Goal: Task Accomplishment & Management: Use online tool/utility

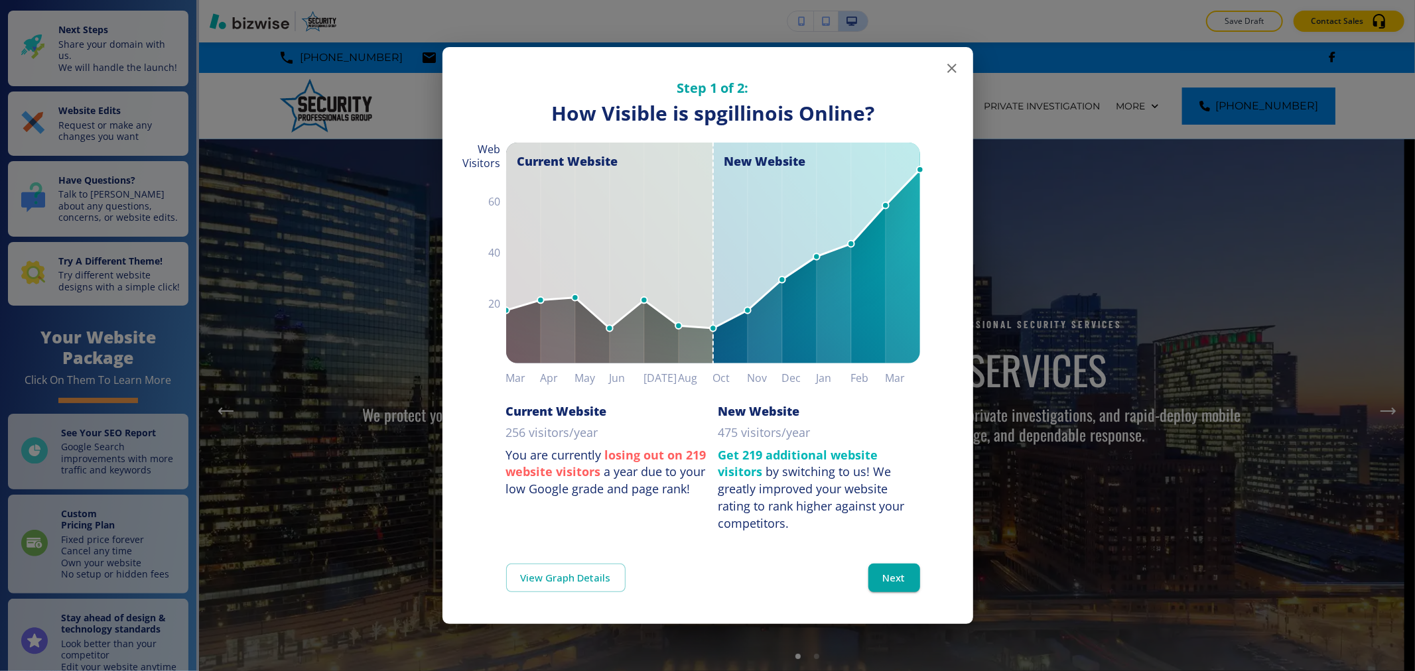
click at [951, 71] on icon "button" at bounding box center [952, 68] width 16 height 16
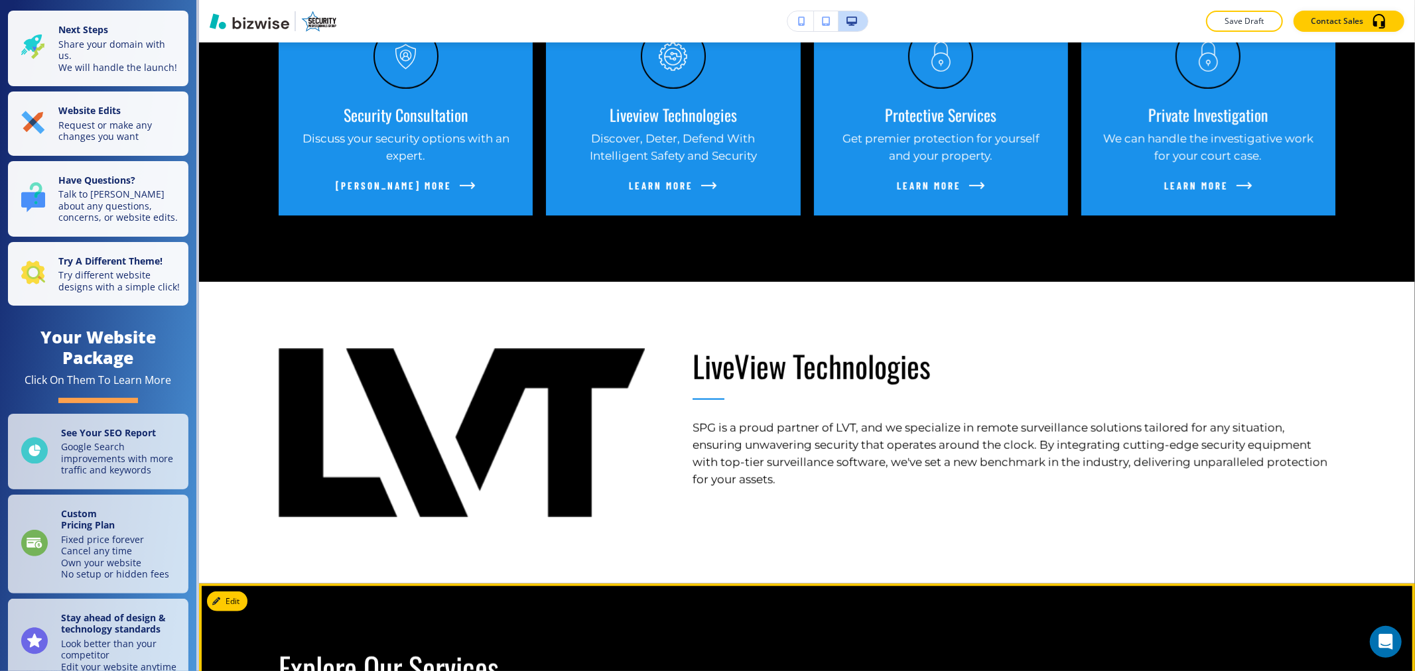
scroll to position [737, 0]
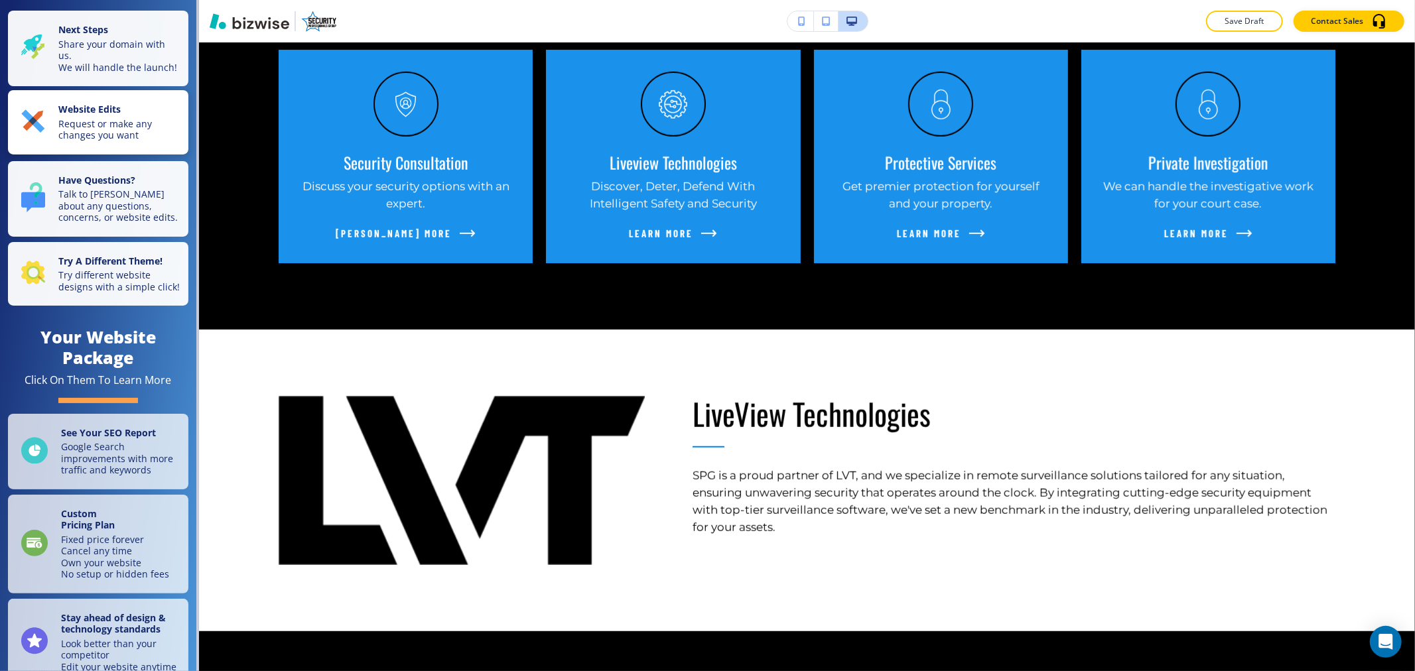
click at [114, 133] on p "Request or make any changes you want" at bounding box center [119, 129] width 122 height 23
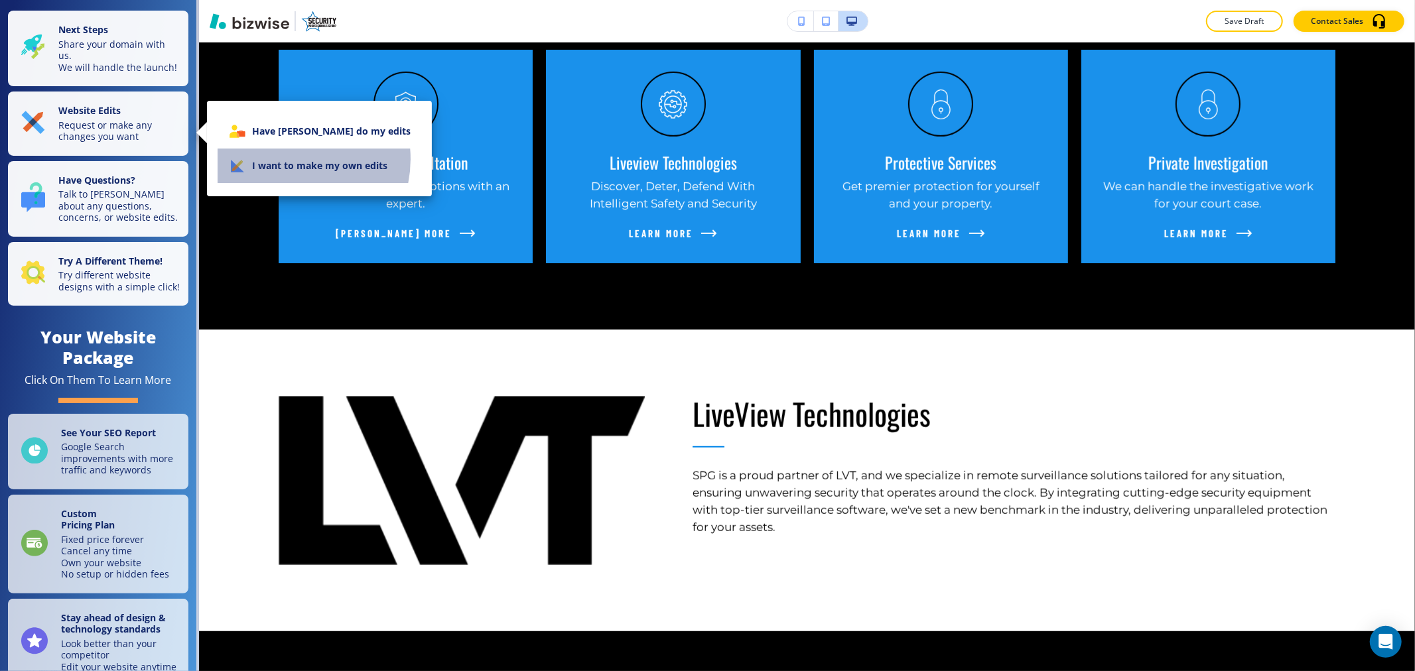
click at [289, 159] on li "I want to make my own edits" at bounding box center [320, 166] width 204 height 35
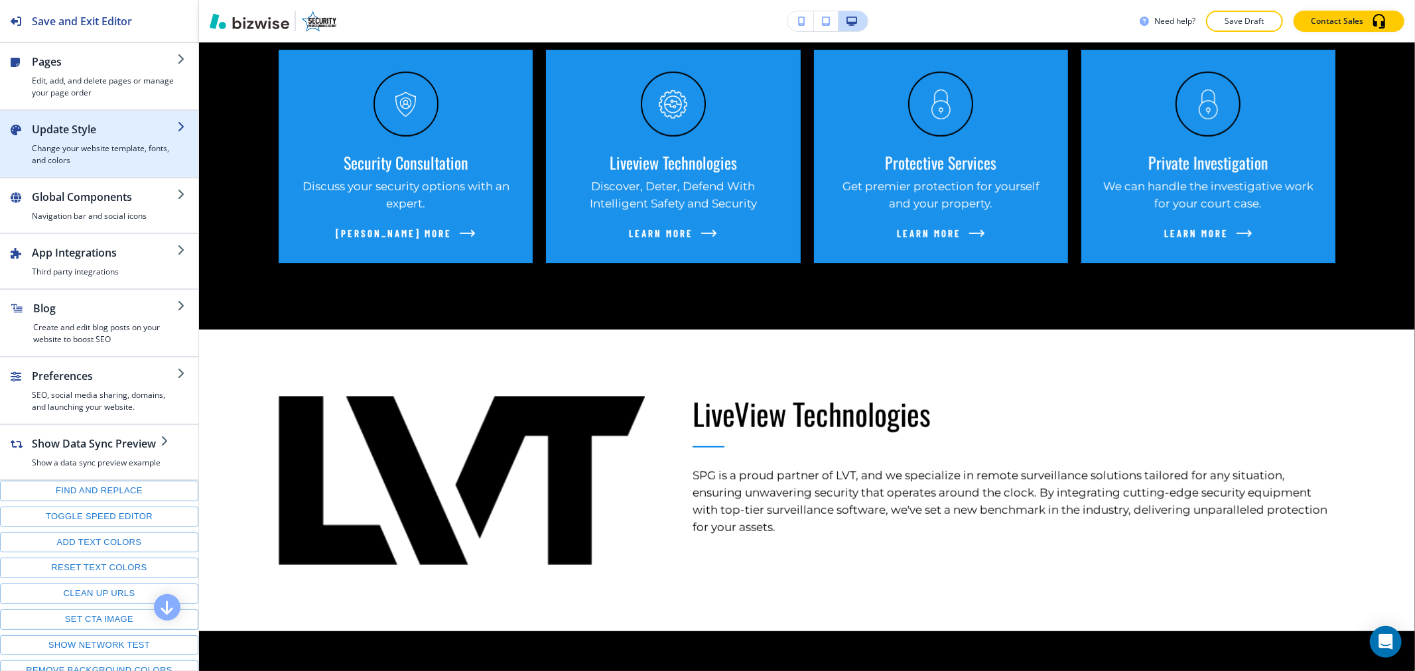
click at [92, 141] on div "button" at bounding box center [104, 139] width 145 height 5
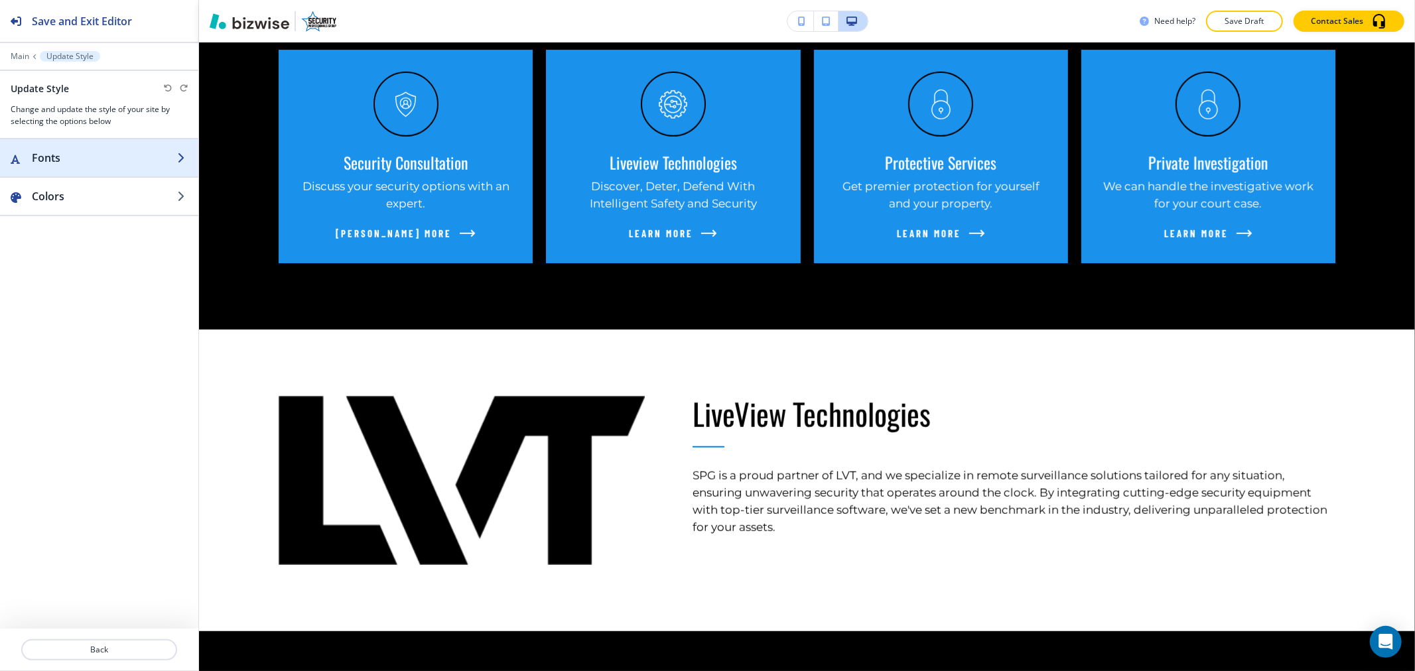
click at [100, 161] on h2 "Fonts" at bounding box center [104, 158] width 145 height 16
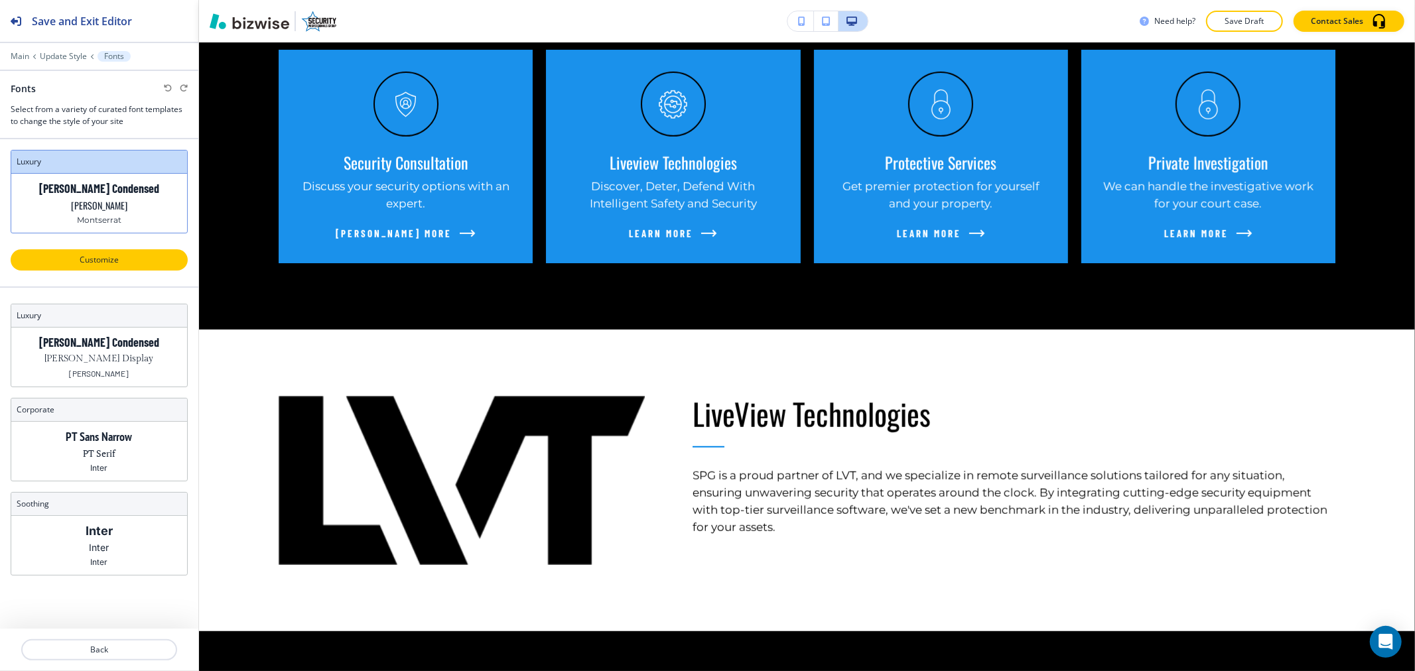
click at [124, 264] on p "Customize" at bounding box center [99, 260] width 143 height 12
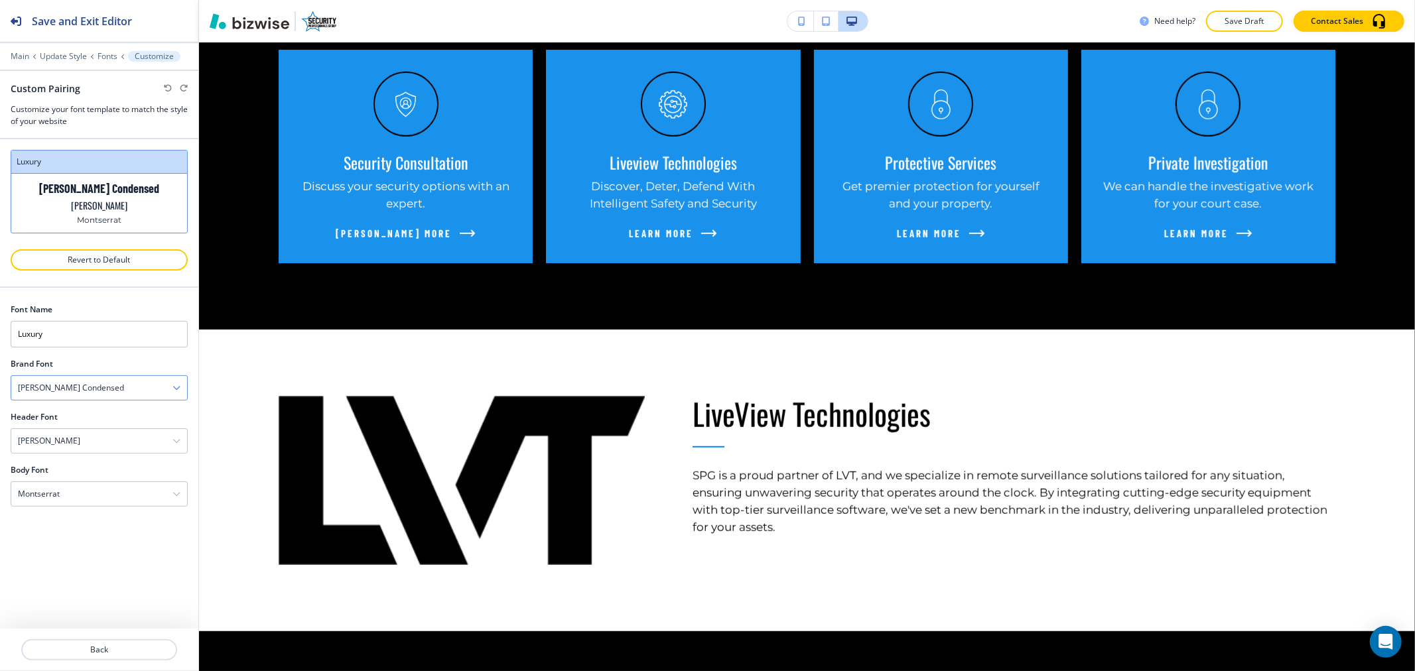
click at [119, 387] on div "[PERSON_NAME] Condensed" at bounding box center [99, 388] width 176 height 24
click at [76, 456] on h4 "Montserrat" at bounding box center [99, 455] width 163 height 12
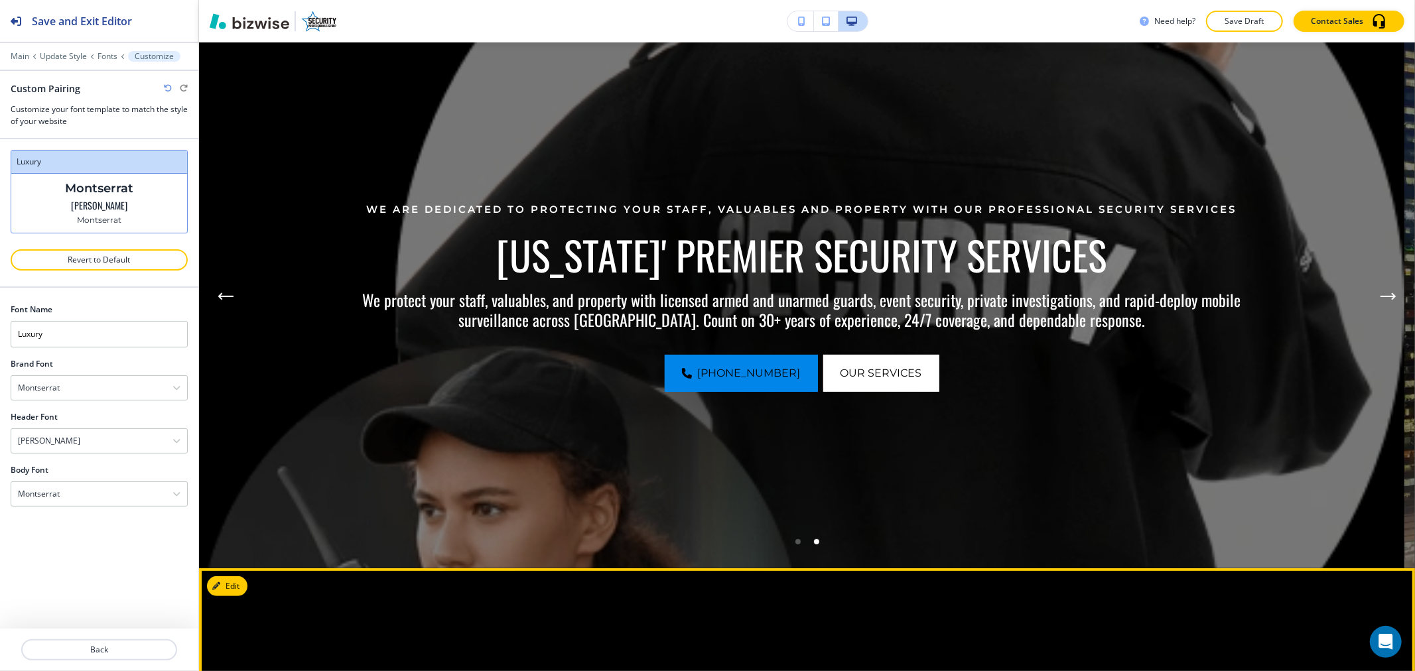
scroll to position [0, 0]
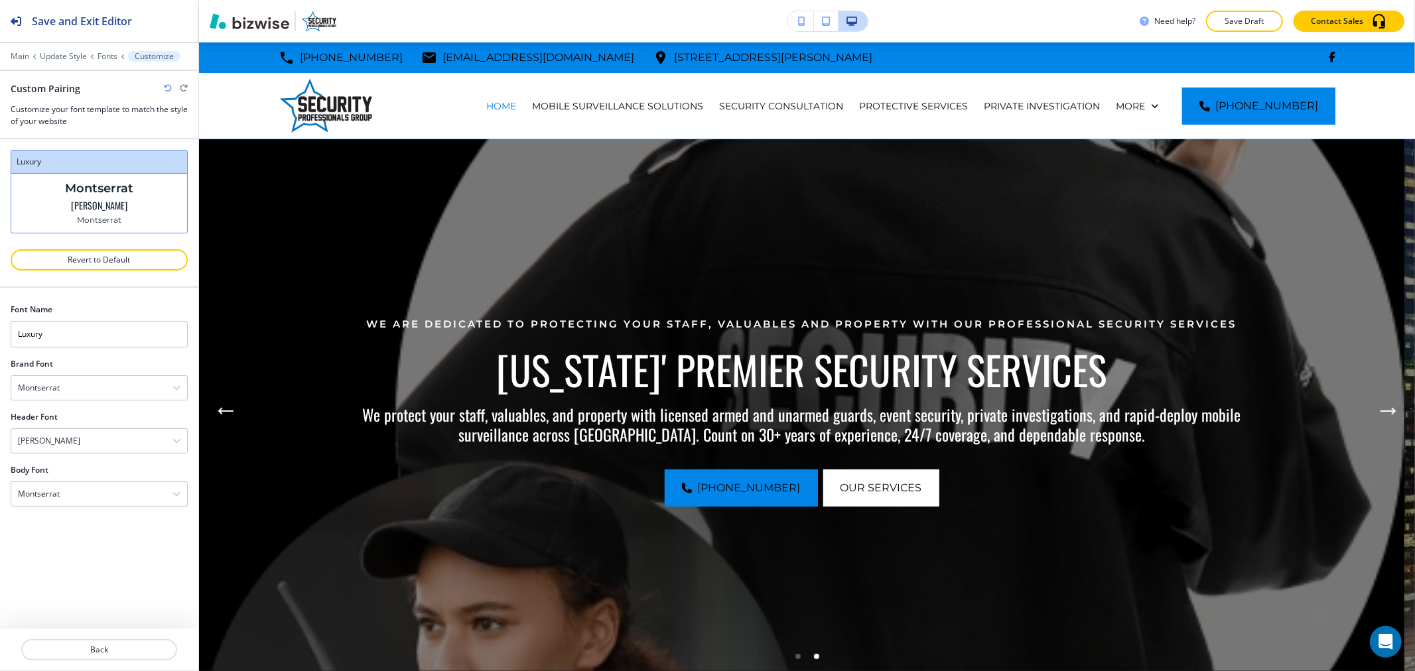
click at [1256, 21] on p "Save Draft" at bounding box center [1244, 21] width 42 height 12
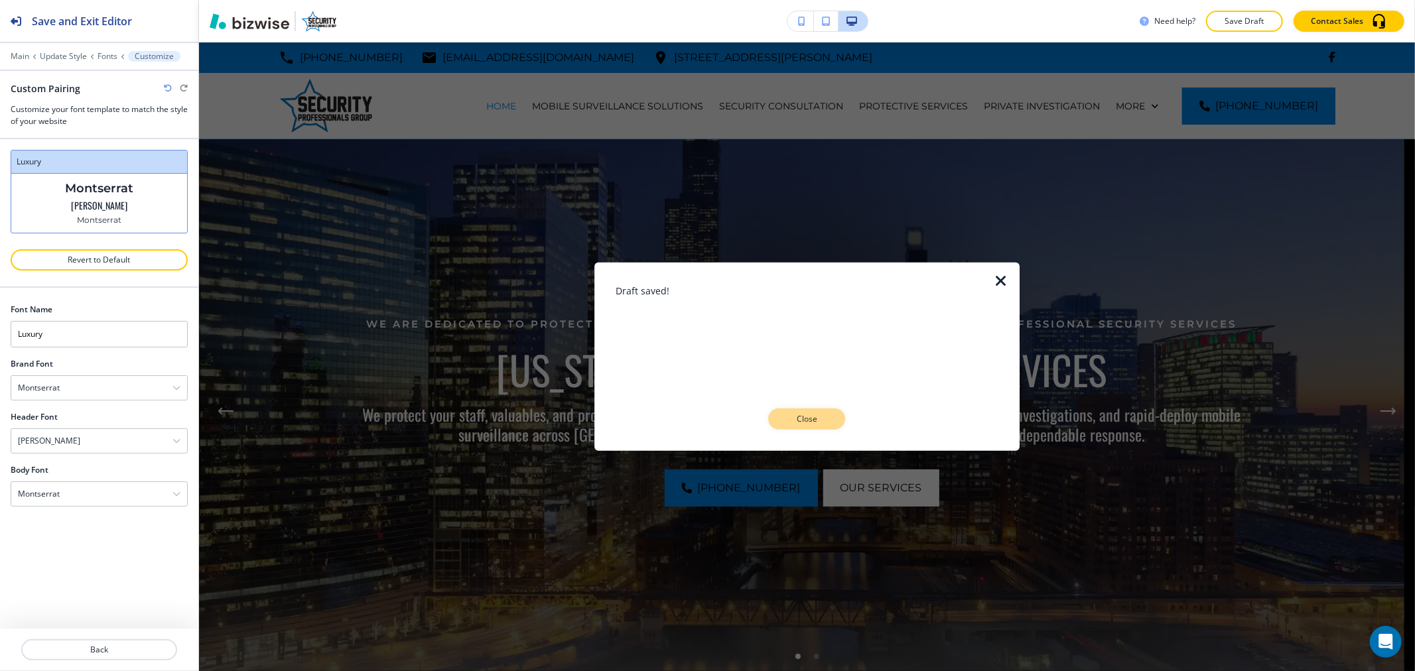
click at [831, 416] on button "Close" at bounding box center [806, 419] width 77 height 21
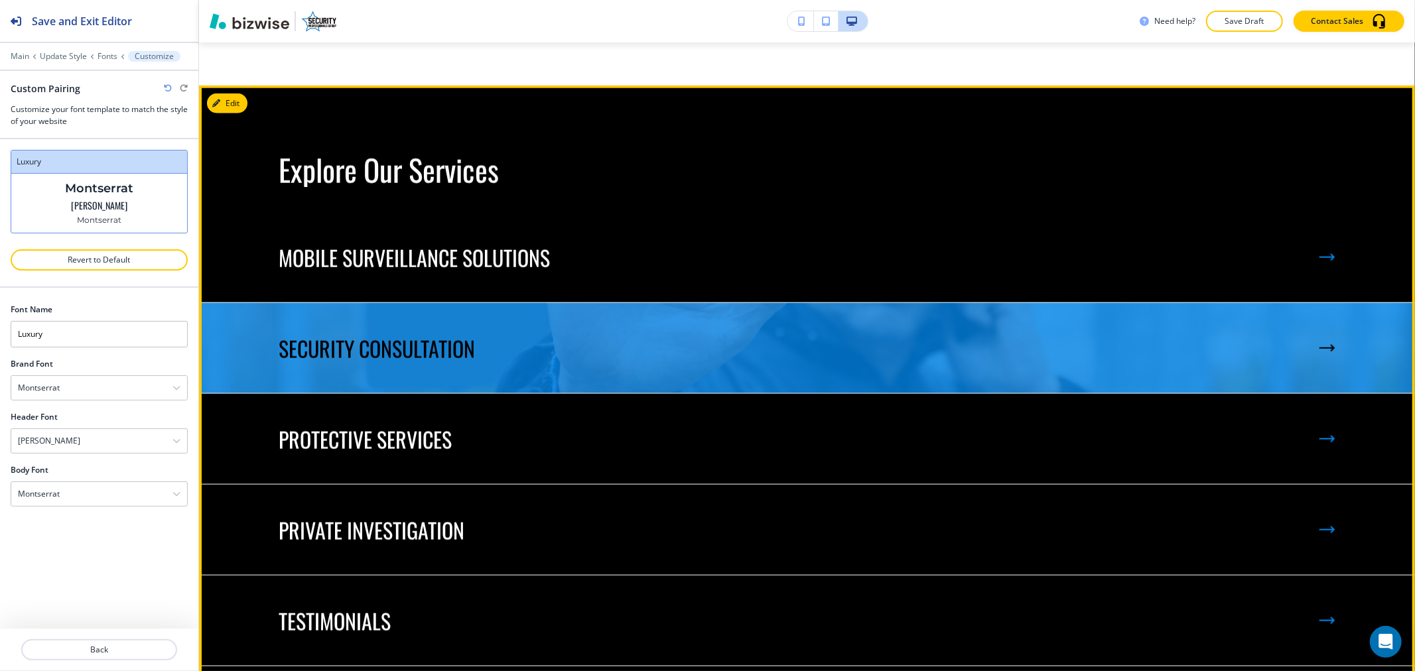
scroll to position [1327, 0]
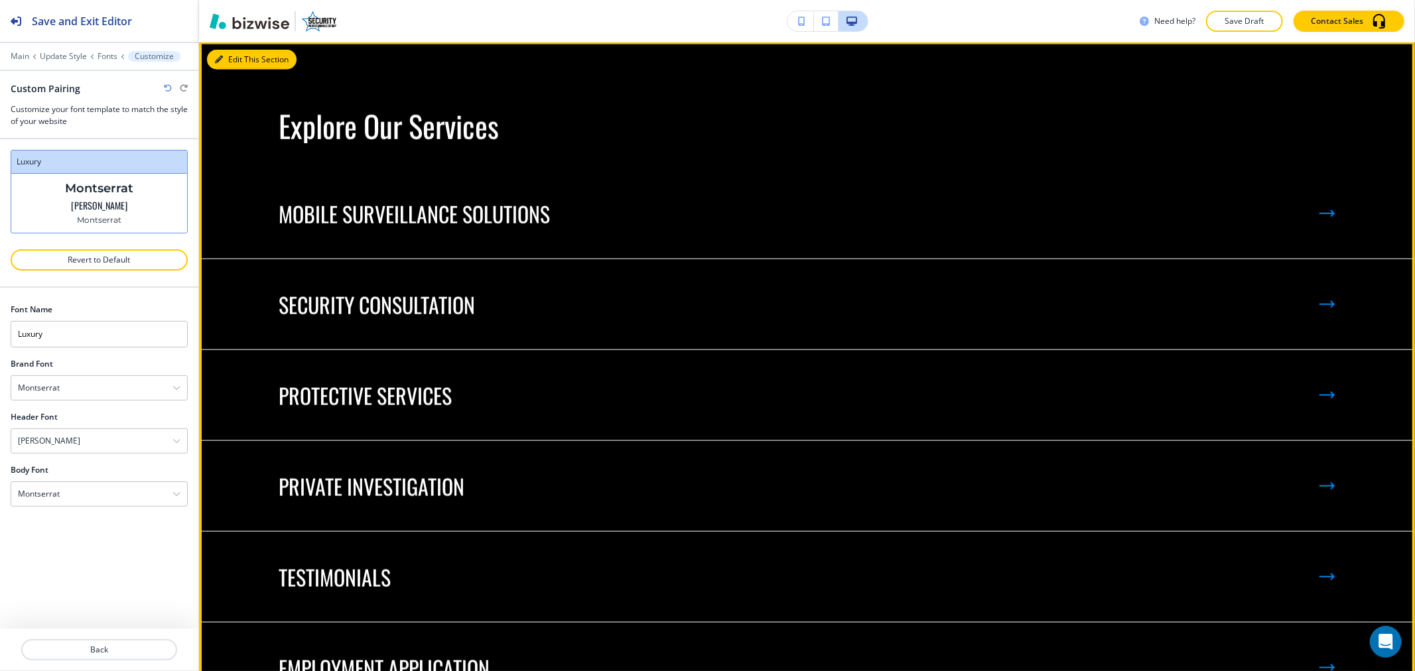
click at [242, 60] on button "Edit This Section" at bounding box center [252, 60] width 90 height 20
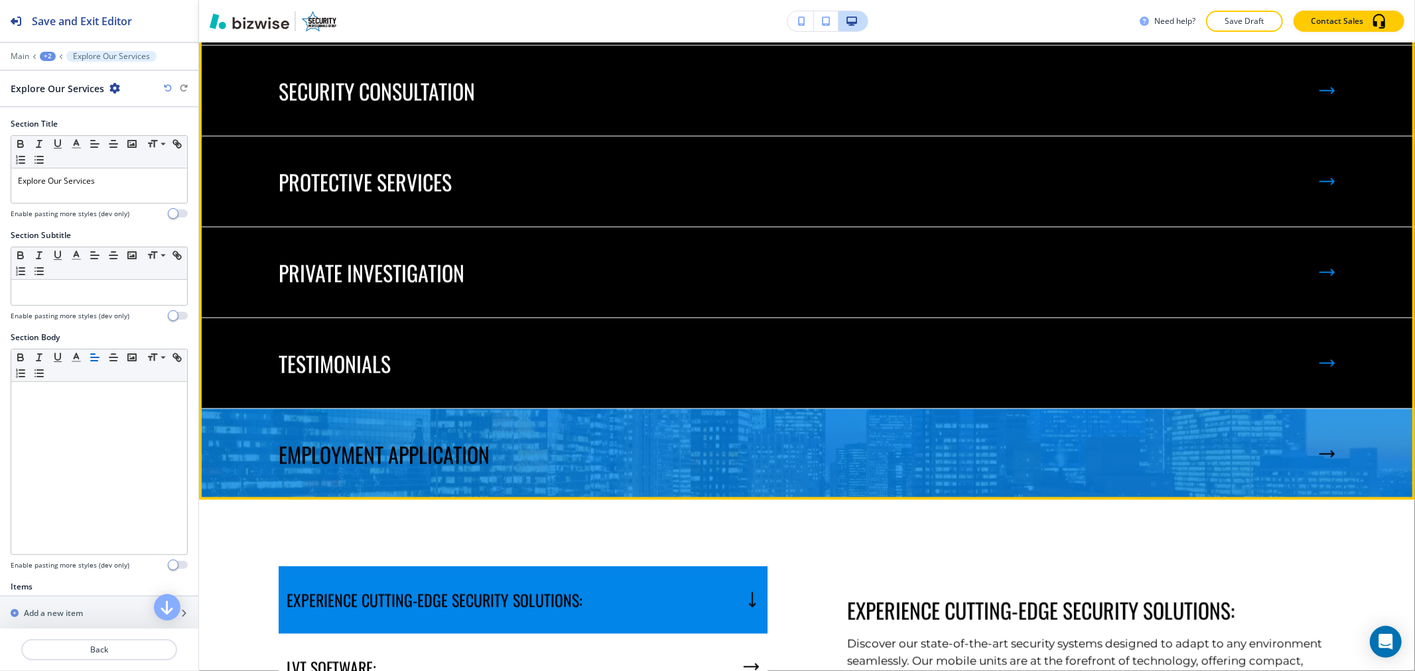
scroll to position [1693, 0]
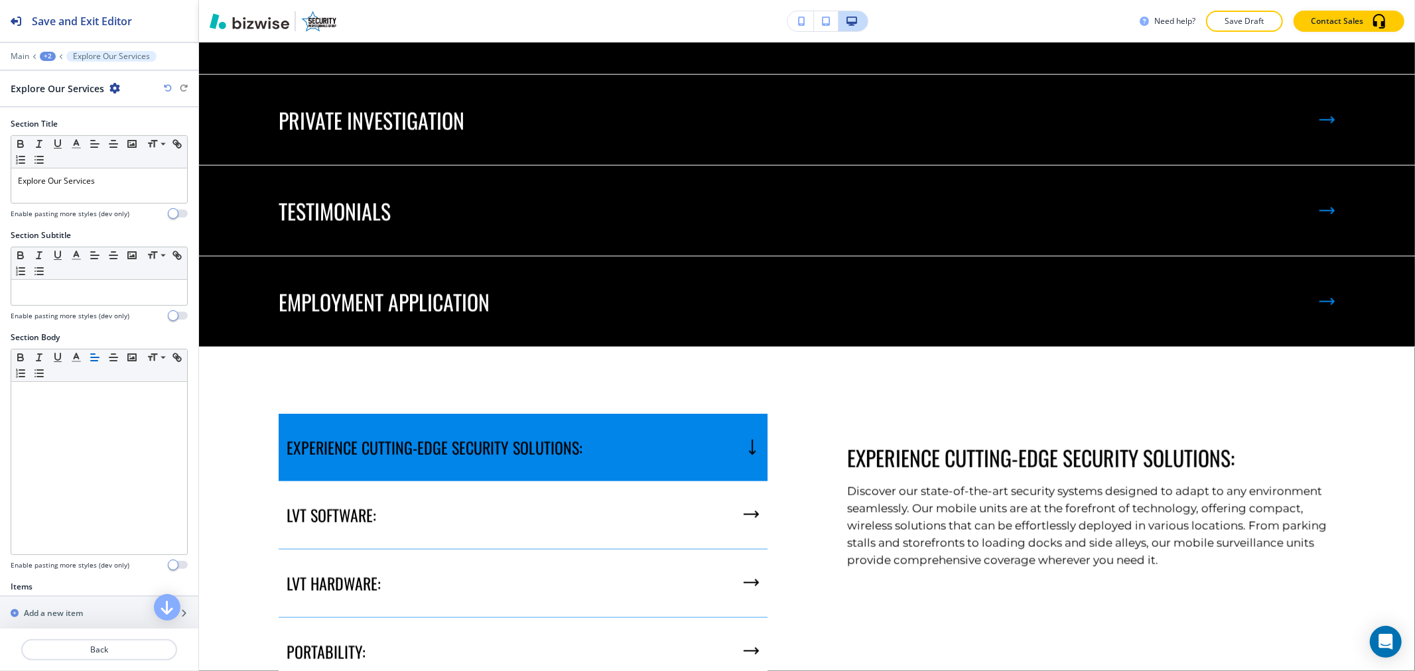
click at [54, 54] on div "+2" at bounding box center [48, 56] width 16 height 9
click at [60, 103] on p "HOME" at bounding box center [82, 102] width 68 height 12
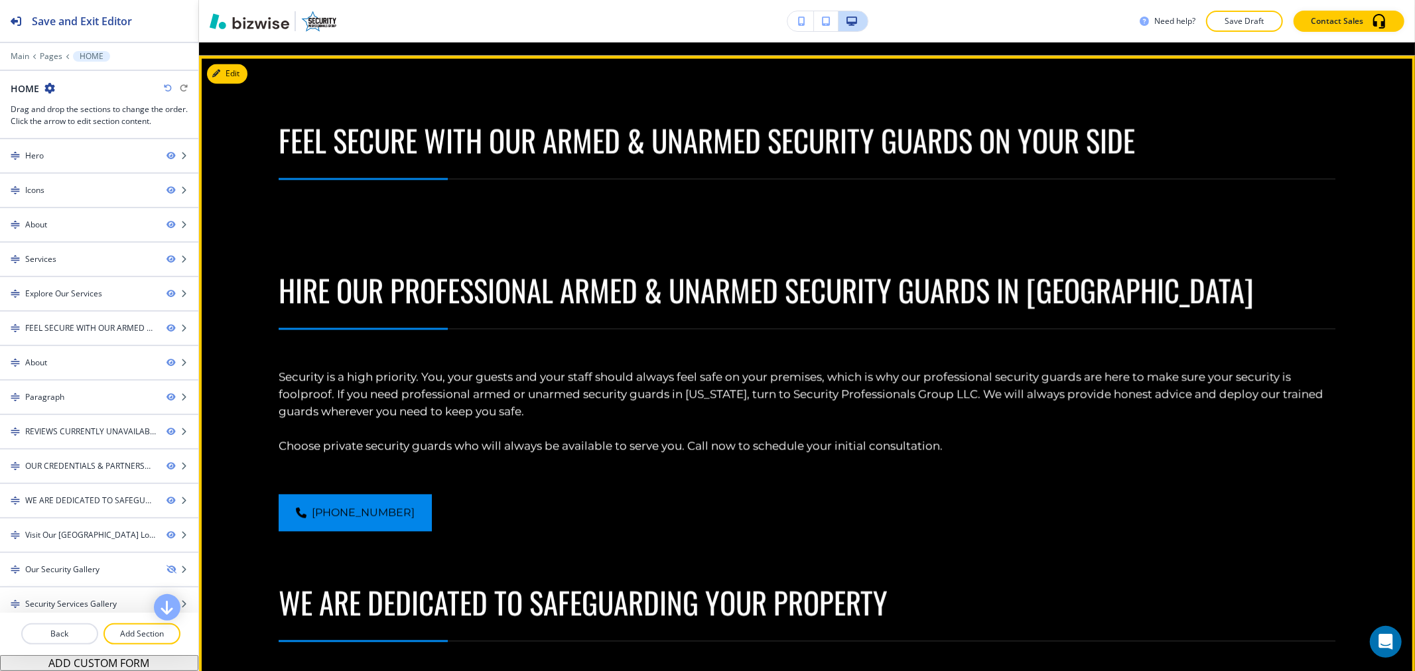
scroll to position [2323, 0]
click at [240, 84] on button "Edit This Section" at bounding box center [252, 74] width 90 height 20
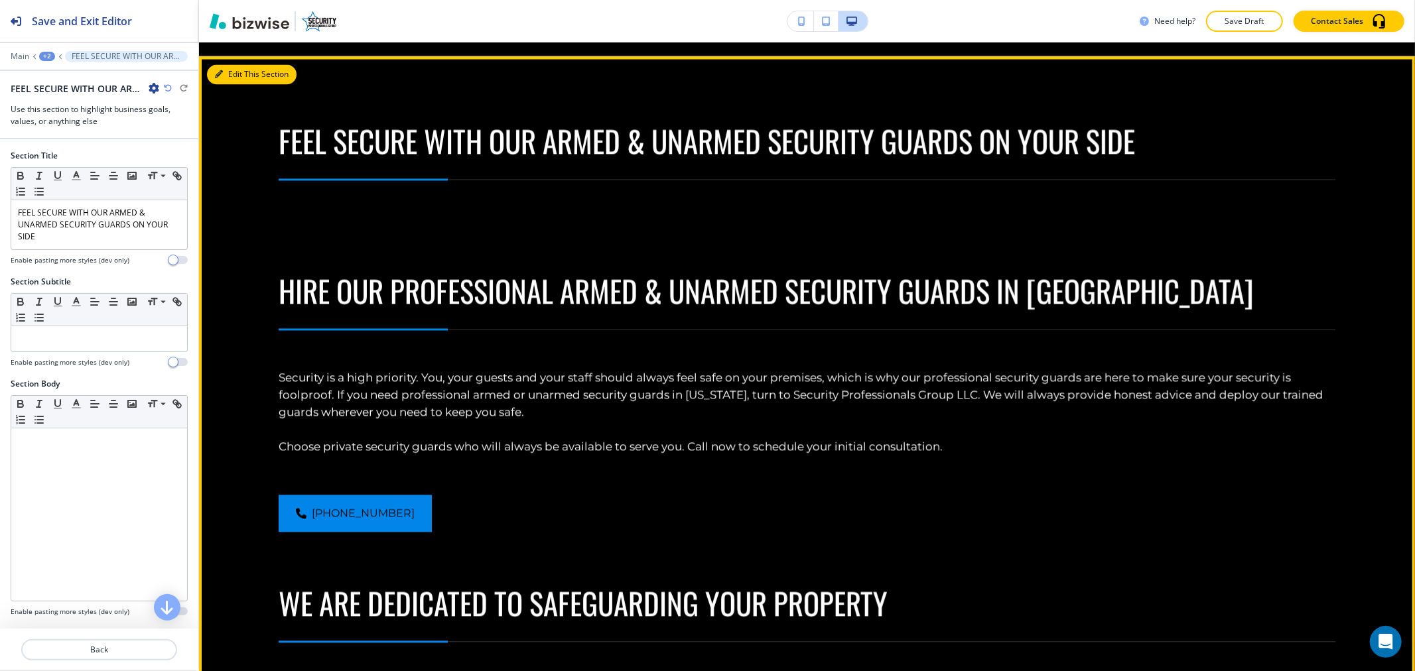
scroll to position [2484, 0]
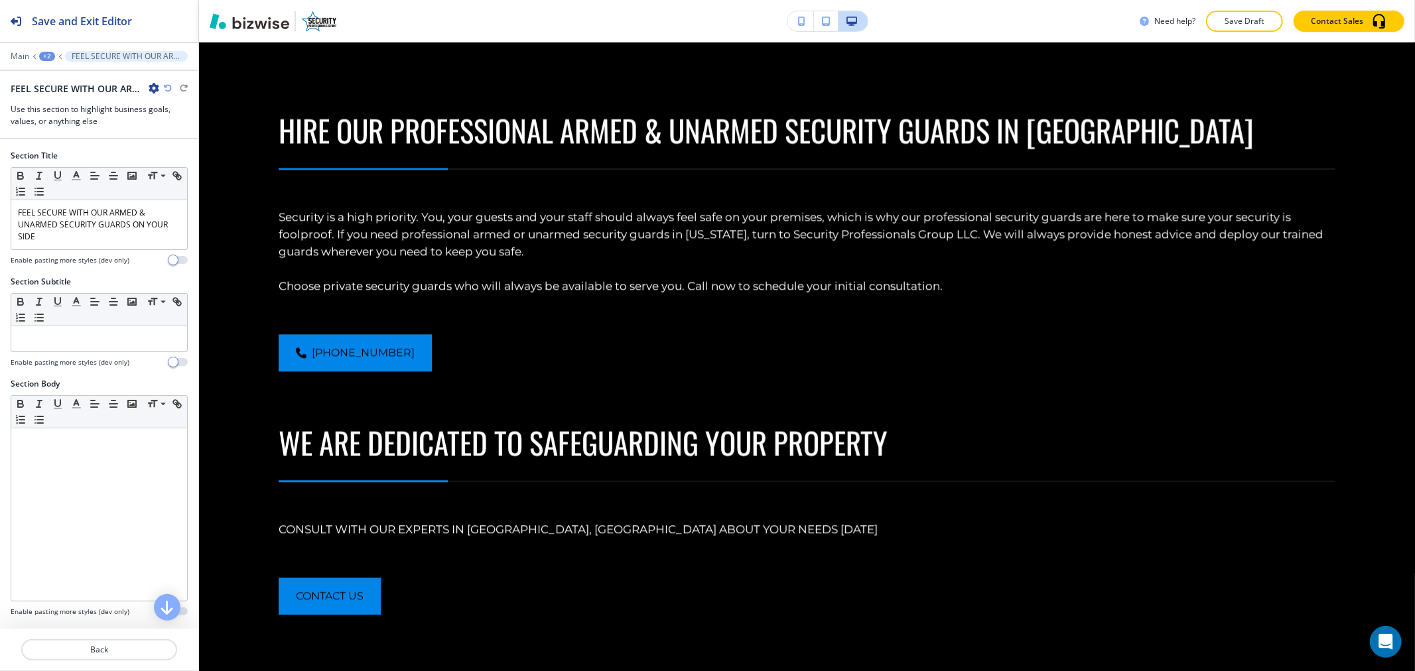
click at [53, 62] on div at bounding box center [99, 66] width 198 height 8
click at [36, 53] on div "Main +2 FEEL SECURE WITH OUR ARMED & UNARMED SECURITY GUARDS ON YOUR SIDE" at bounding box center [99, 56] width 177 height 11
click at [43, 56] on div "+2" at bounding box center [47, 56] width 16 height 9
click at [56, 100] on p "HOME" at bounding box center [82, 102] width 68 height 12
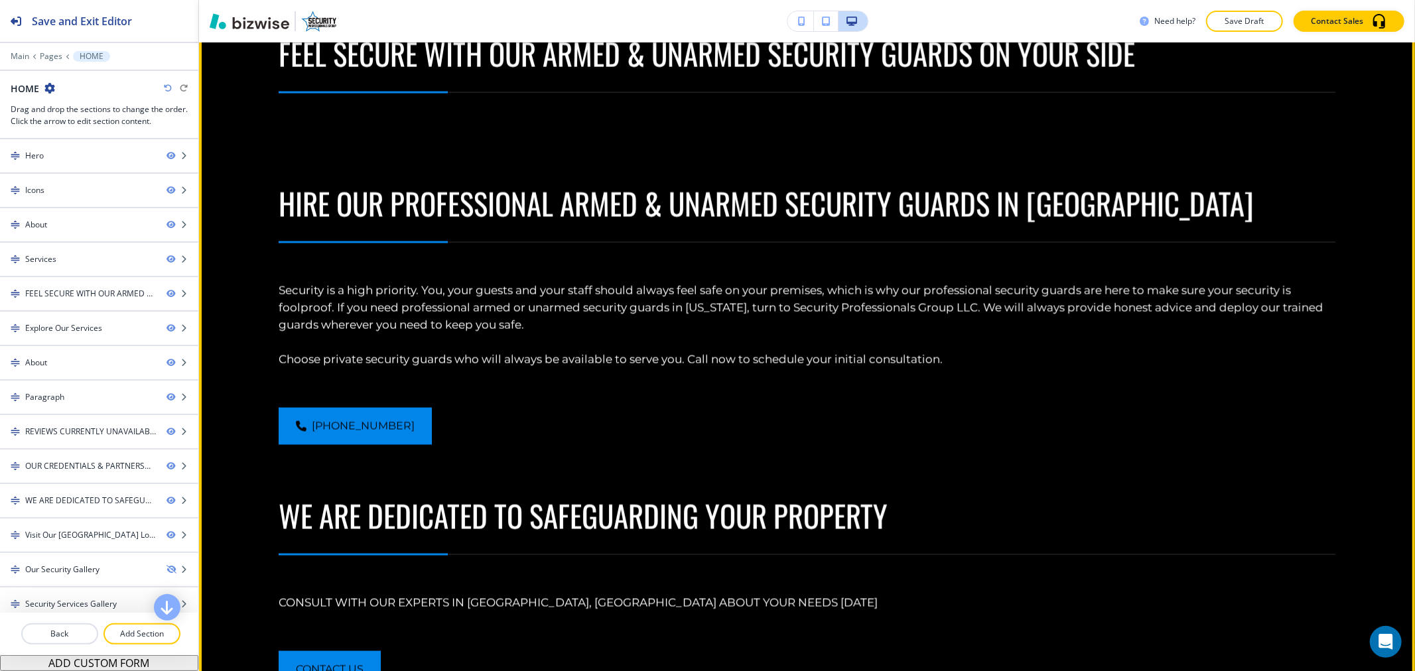
scroll to position [1664, 0]
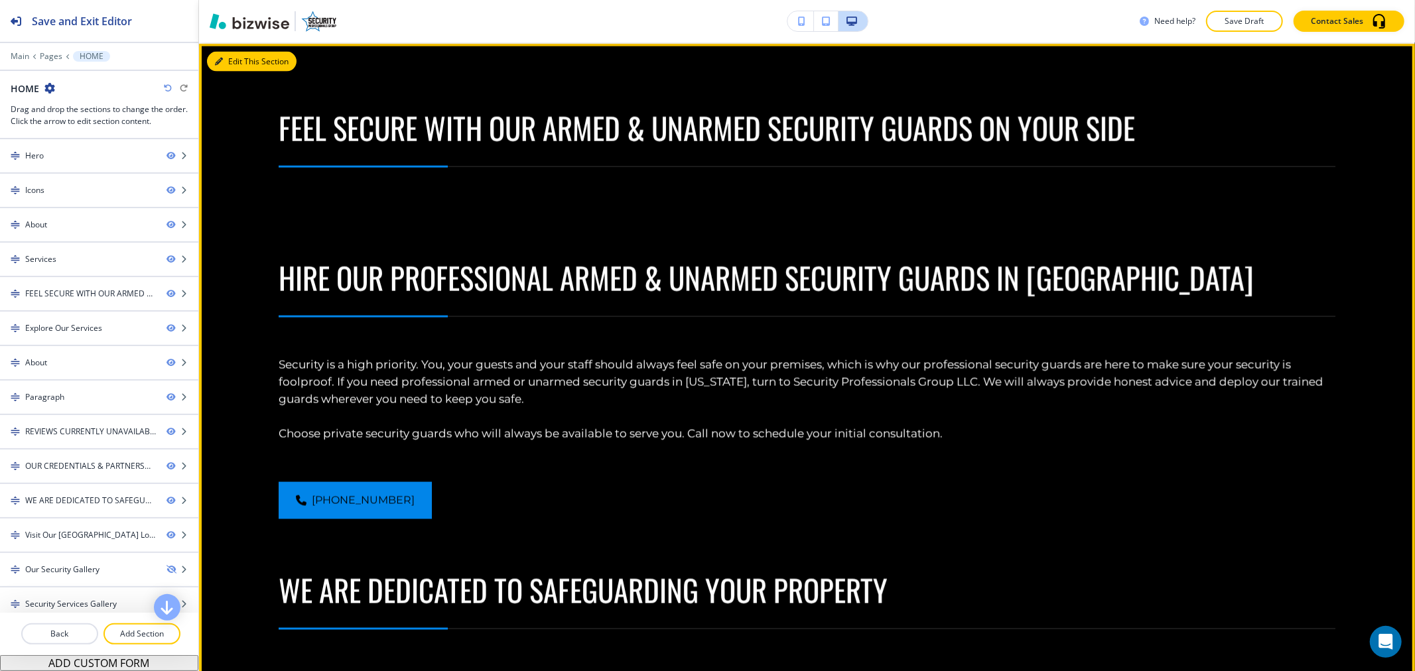
click at [234, 72] on button "Edit This Section" at bounding box center [252, 62] width 90 height 20
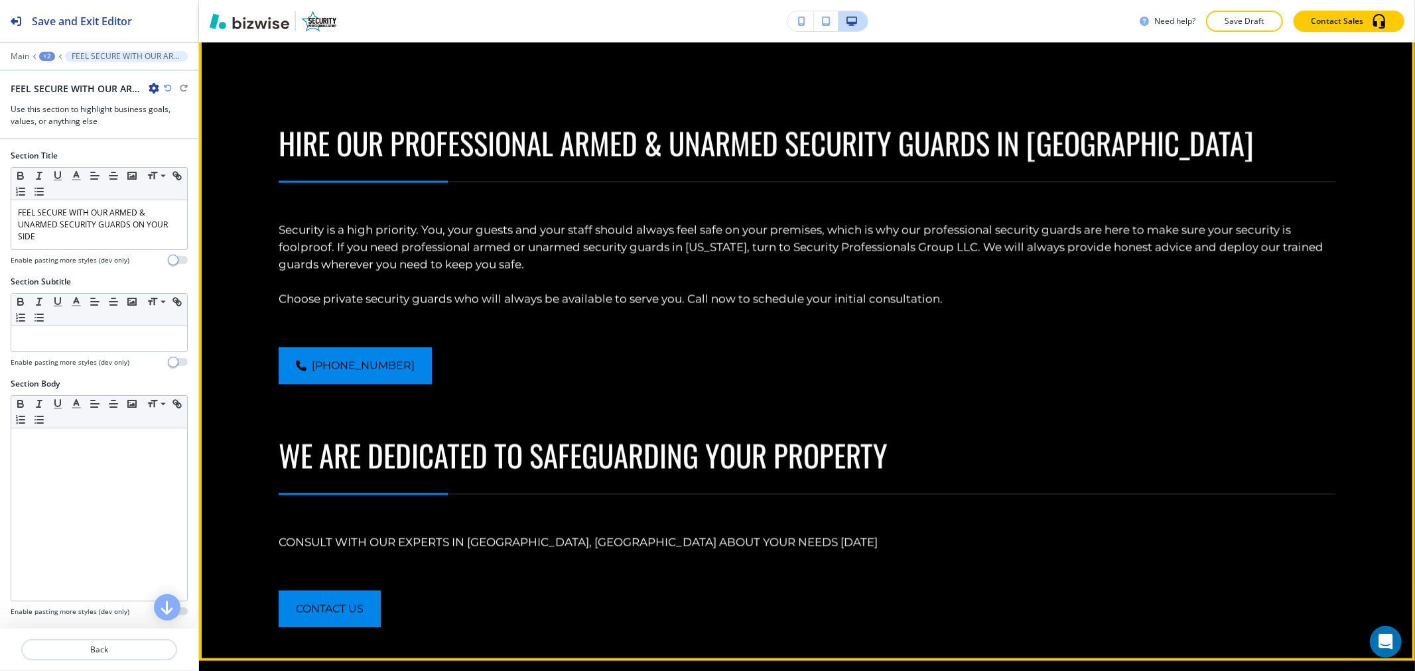
scroll to position [1812, 0]
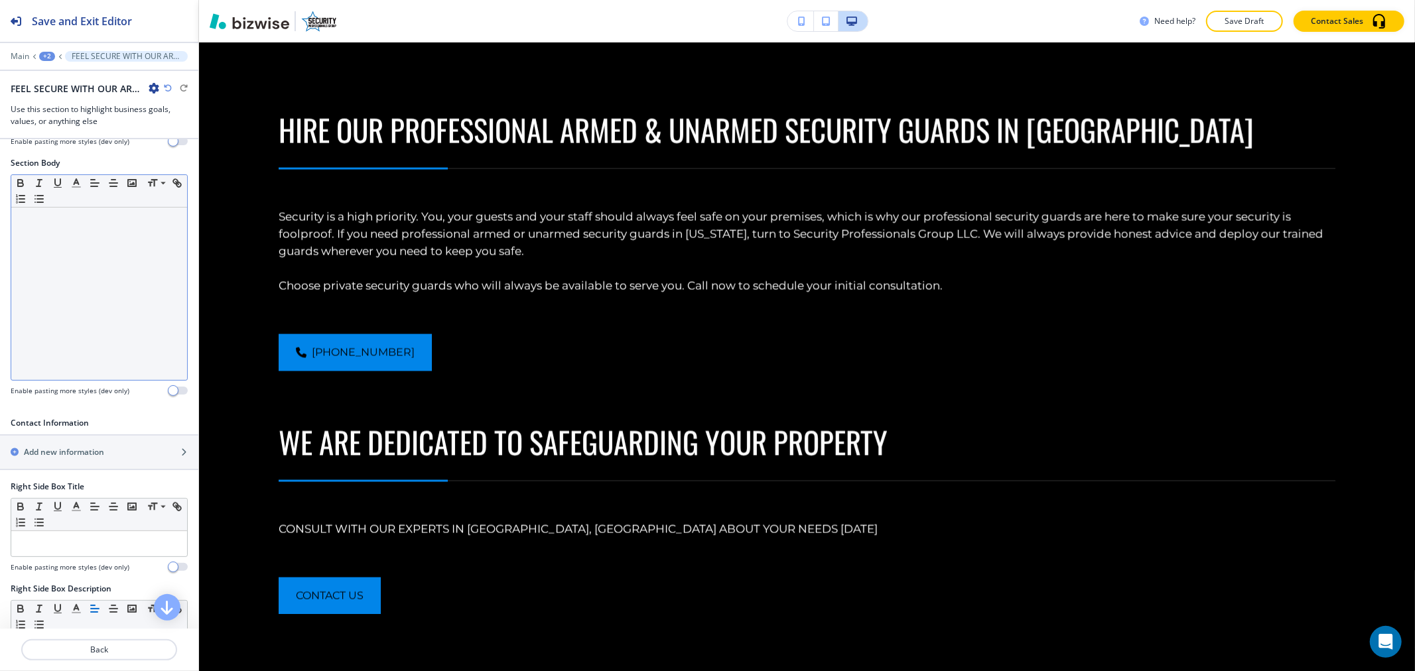
scroll to position [0, 0]
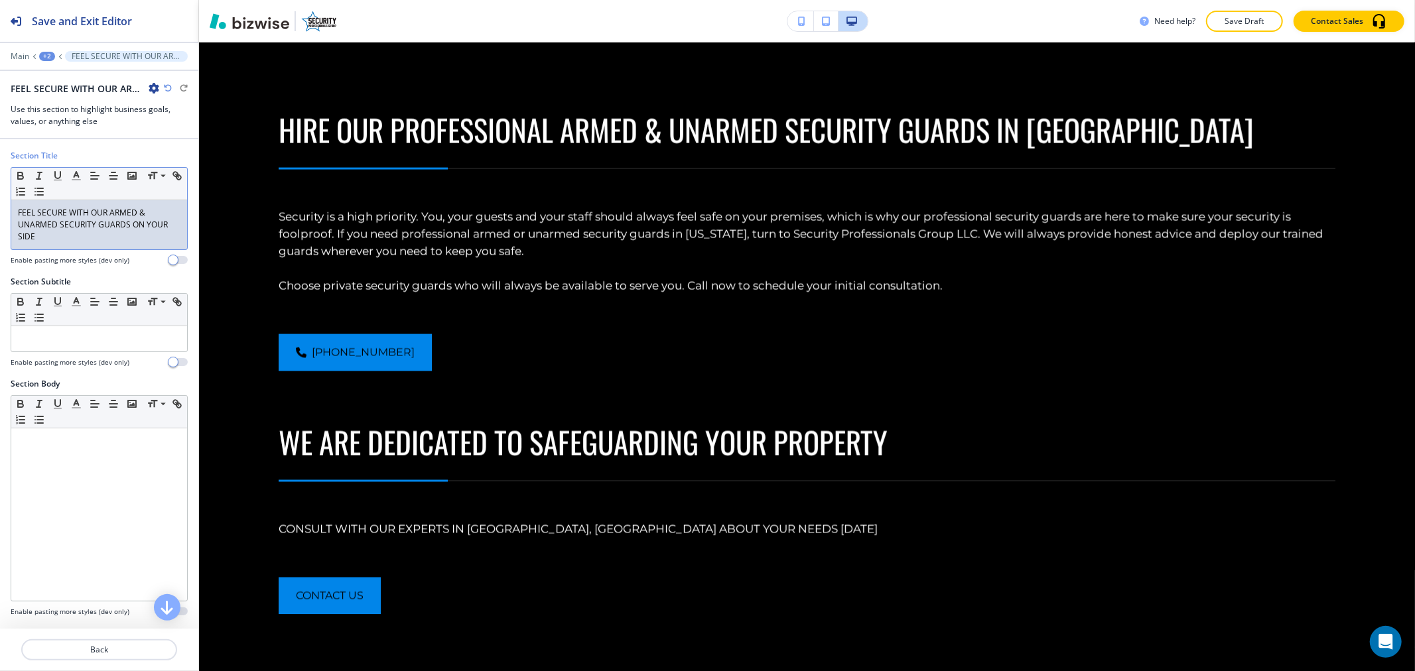
click at [80, 222] on p "FEEL SECURE WITH OUR ARMED & UNARMED SECURITY GUARDS ON YOUR SIDE" at bounding box center [99, 225] width 163 height 36
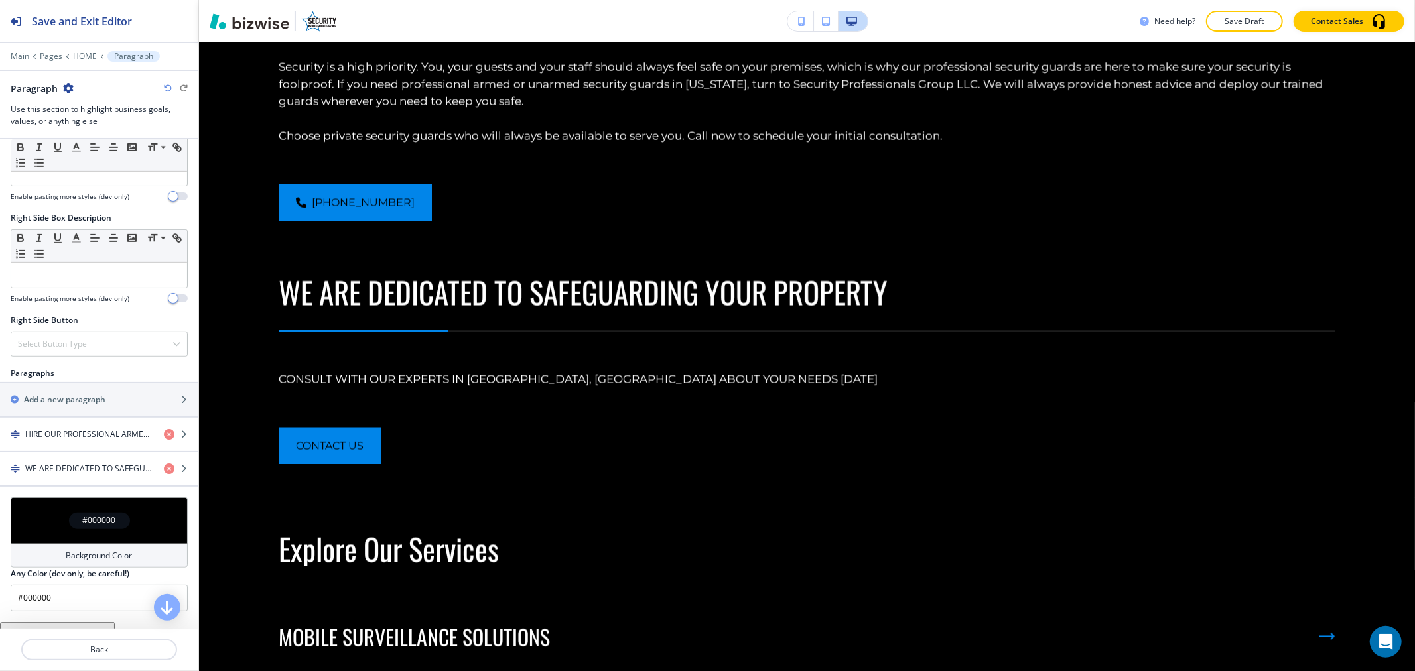
scroll to position [589, 0]
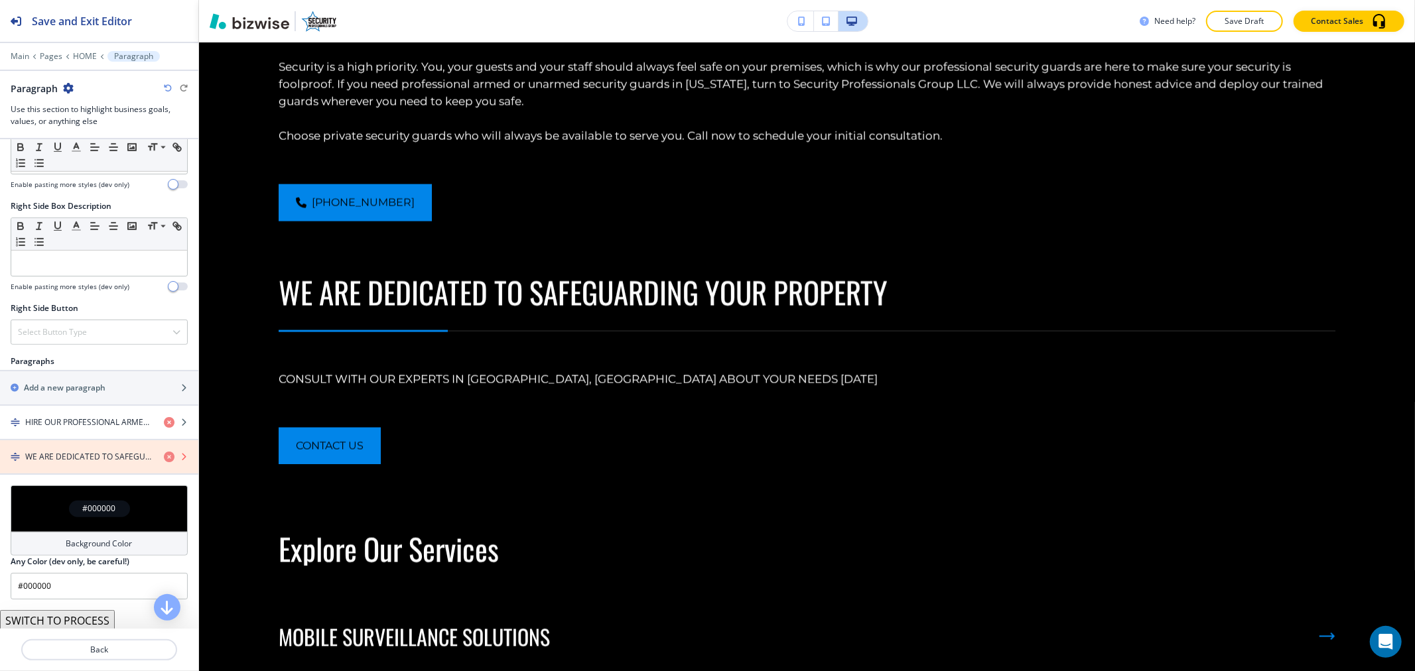
click at [164, 460] on icon "button" at bounding box center [169, 457] width 11 height 11
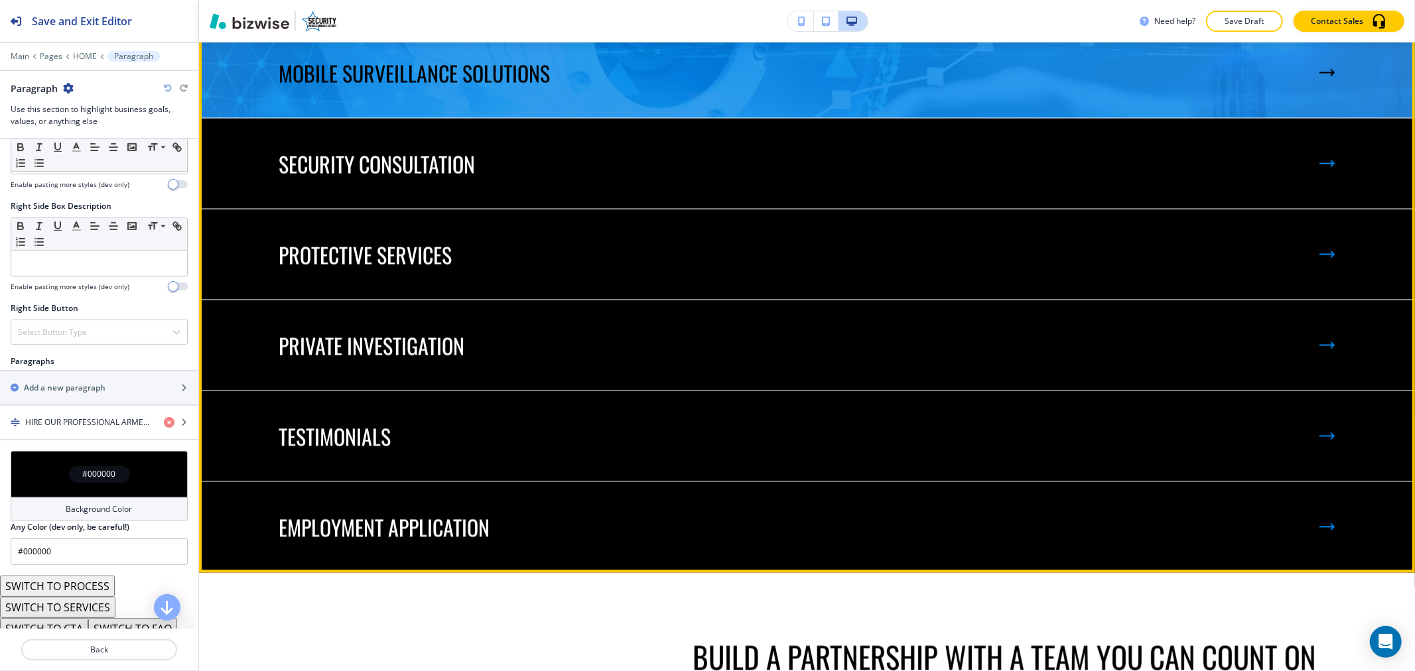
scroll to position [2107, 0]
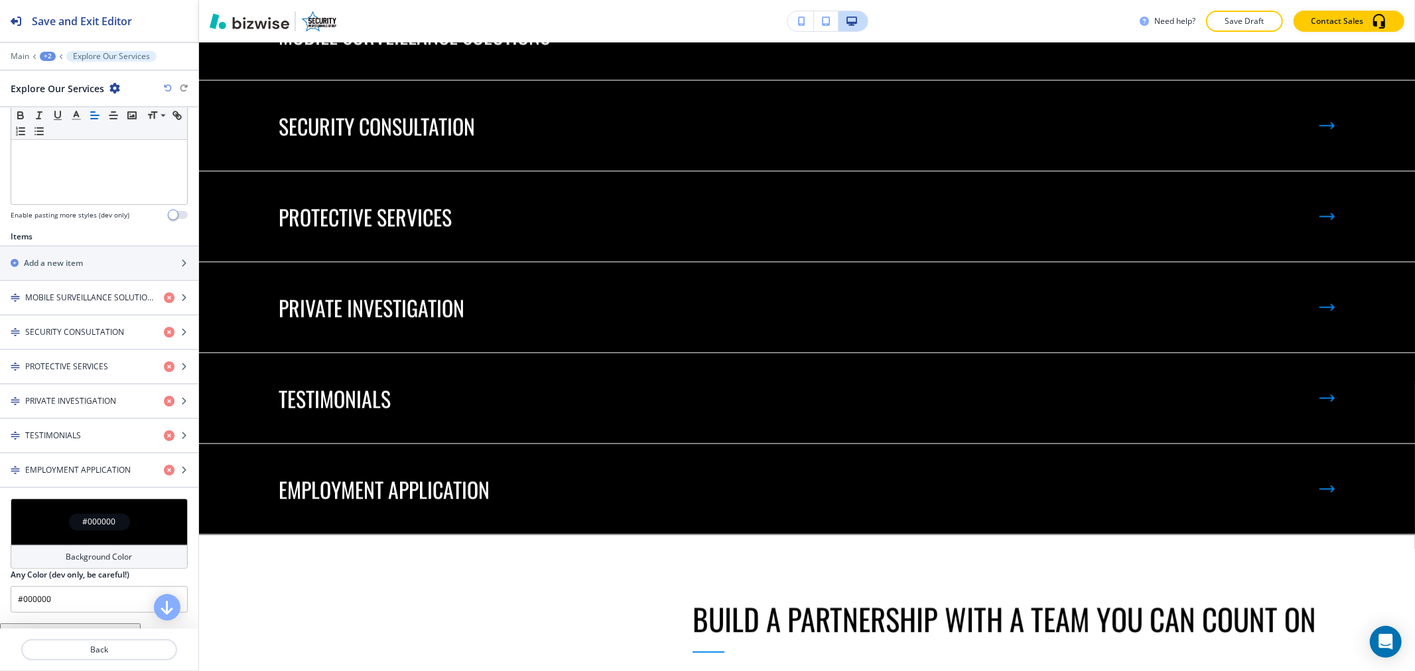
scroll to position [383, 0]
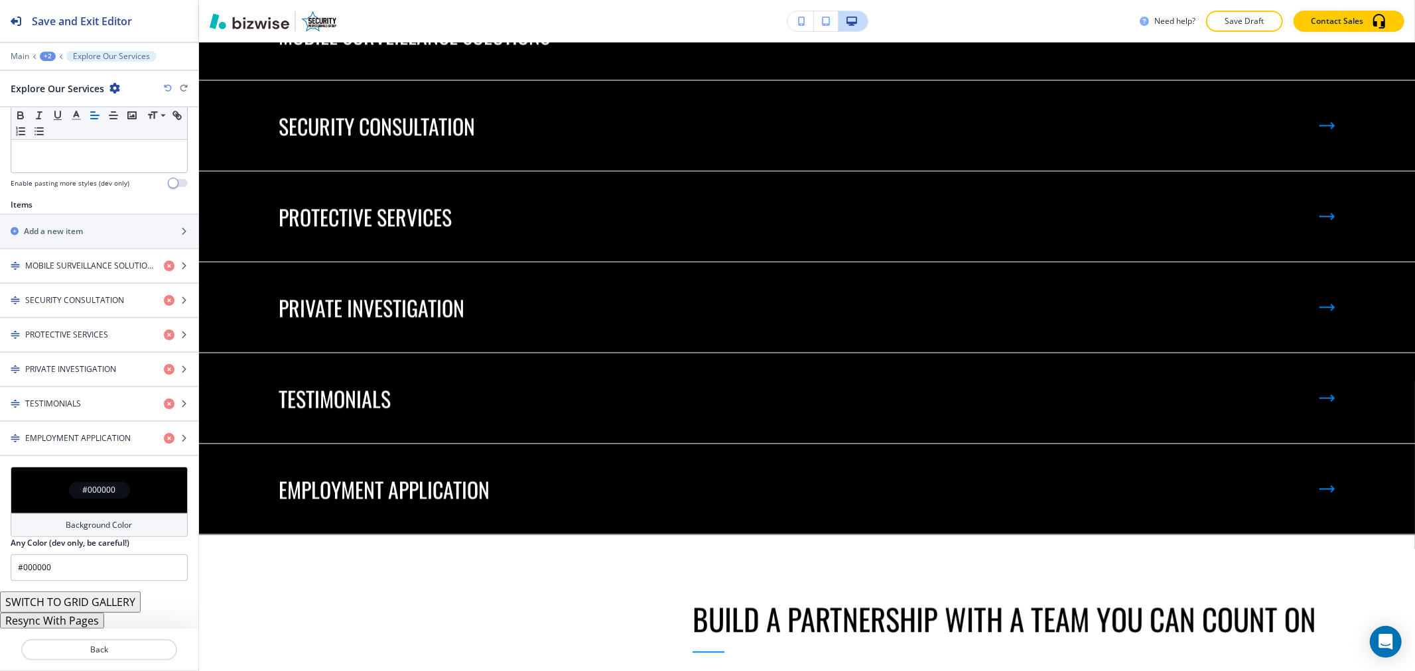
click at [82, 527] on h4 "Background Color" at bounding box center [99, 525] width 66 height 12
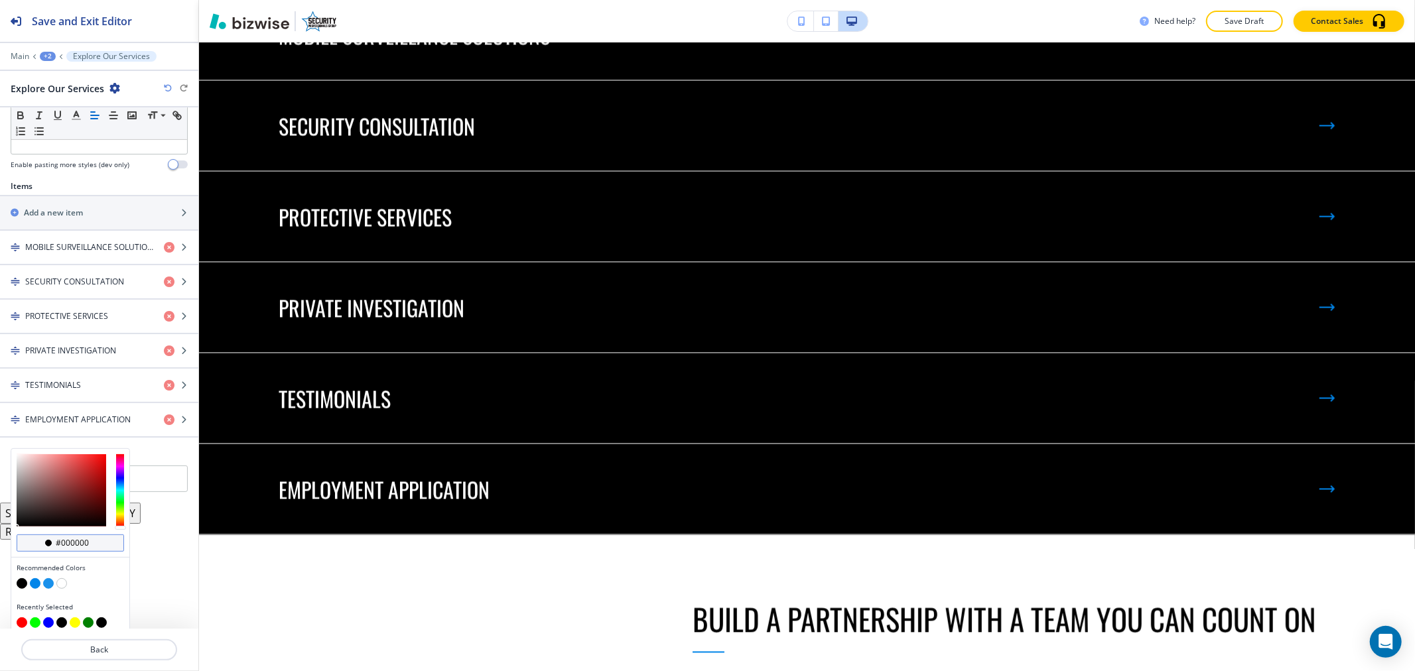
scroll to position [410, 0]
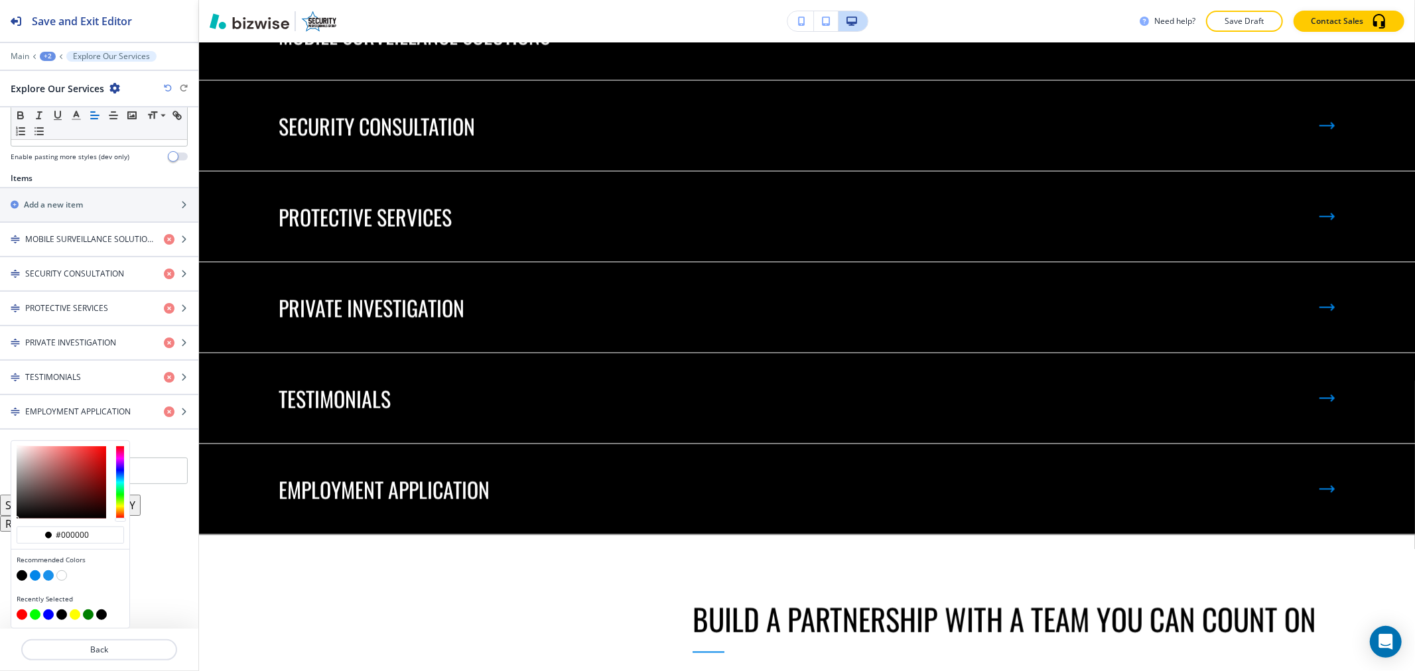
click at [36, 578] on button "button" at bounding box center [35, 576] width 11 height 11
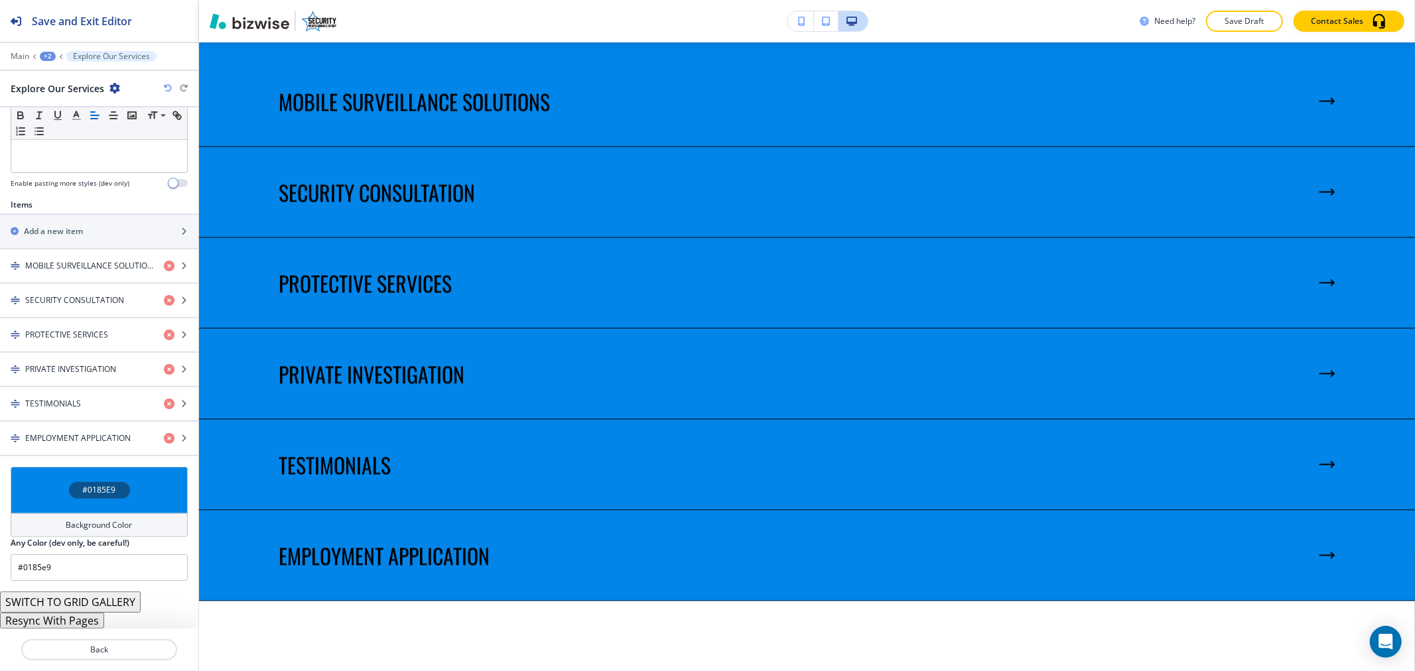
scroll to position [2204, 0]
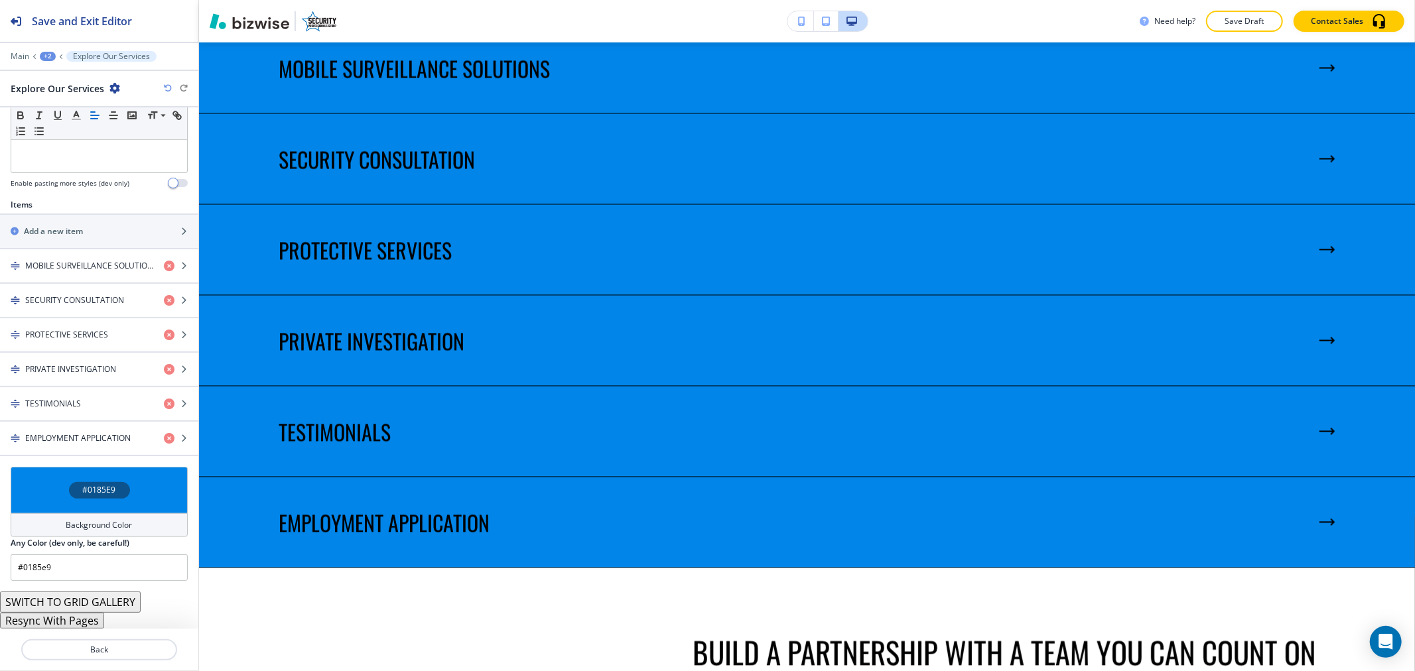
click at [121, 520] on h4 "Background Color" at bounding box center [99, 525] width 66 height 12
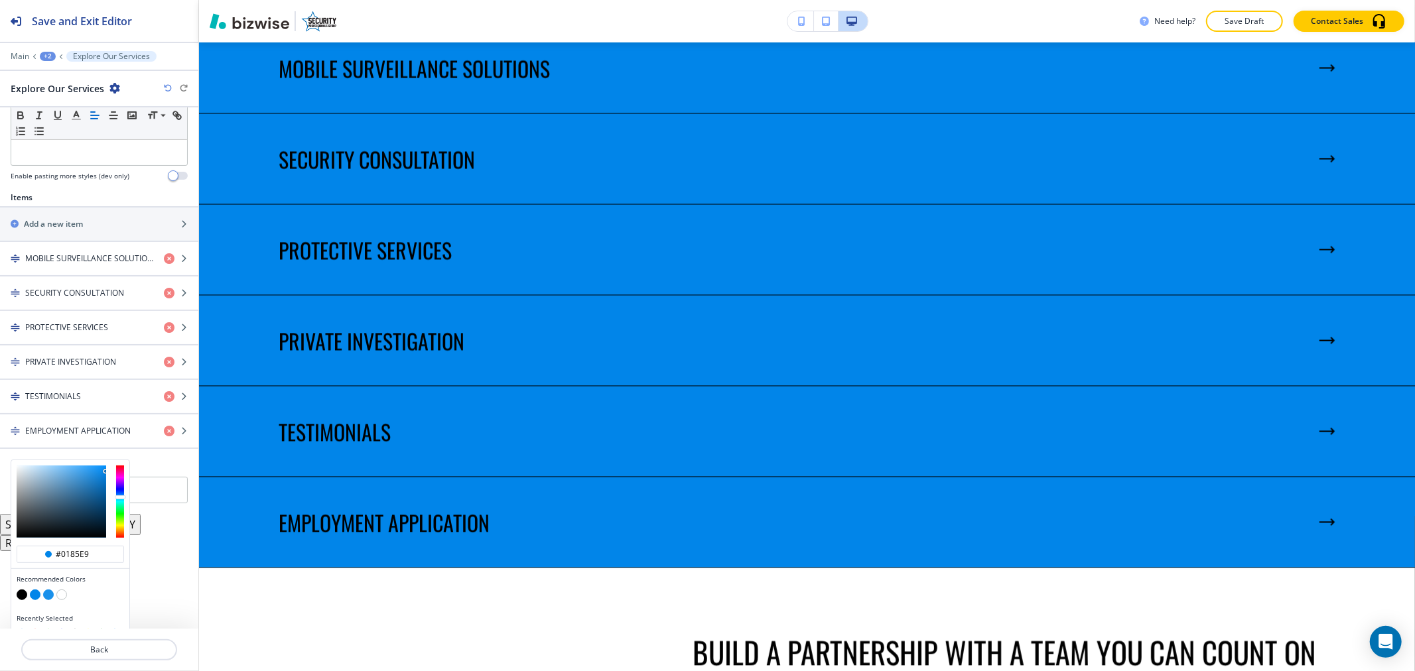
scroll to position [410, 0]
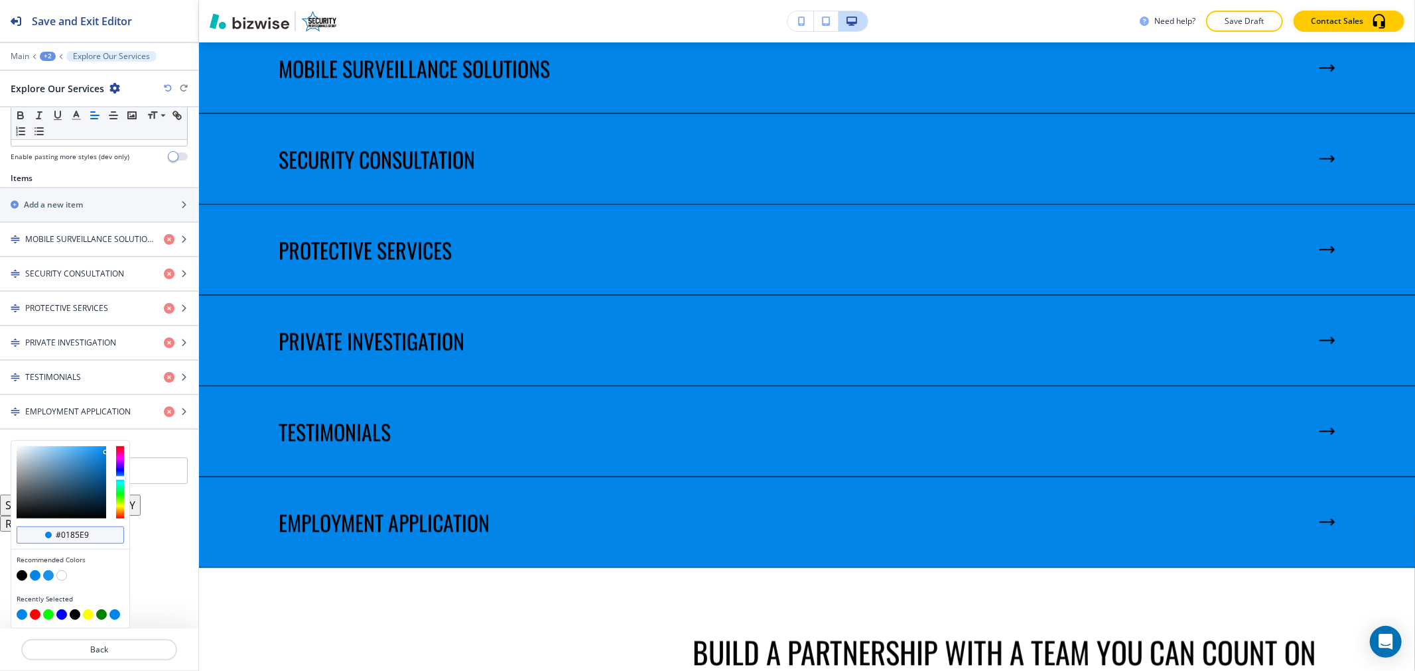
click at [75, 539] on input "#0185e9" at bounding box center [77, 535] width 46 height 11
paste input "108cef"
type input "#108cef"
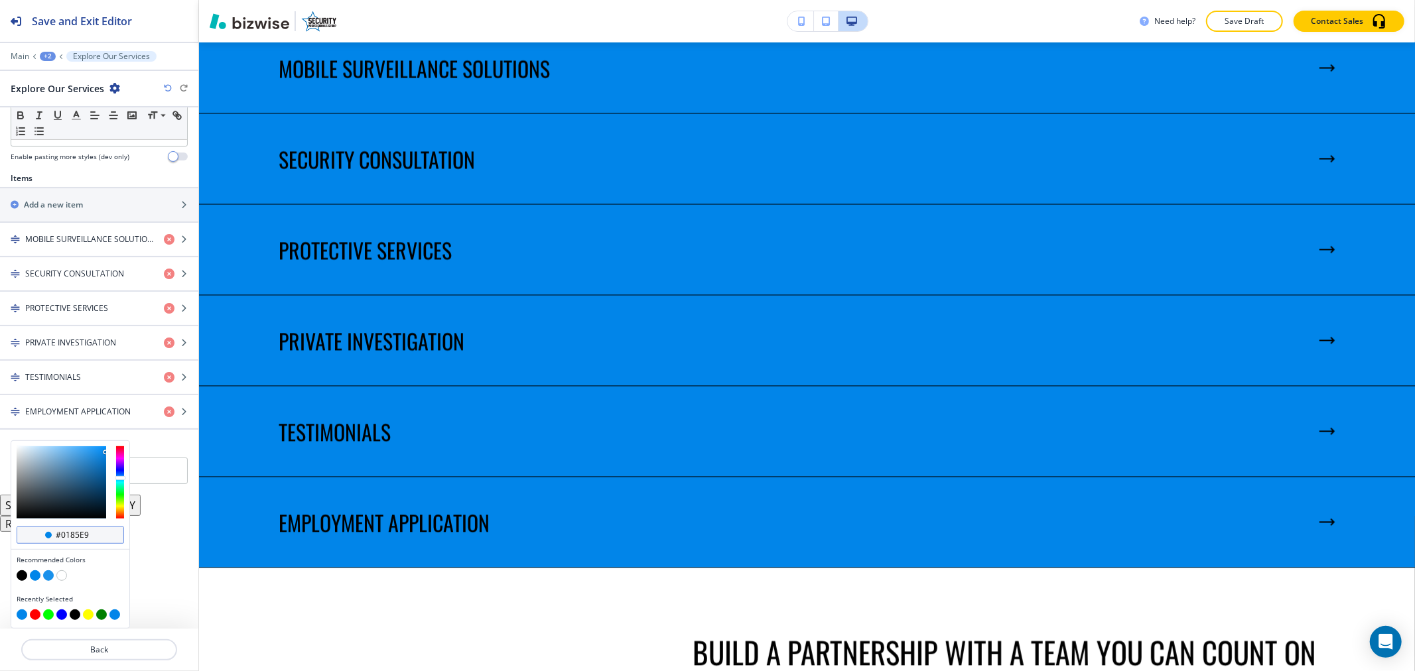
type input "#108cef"
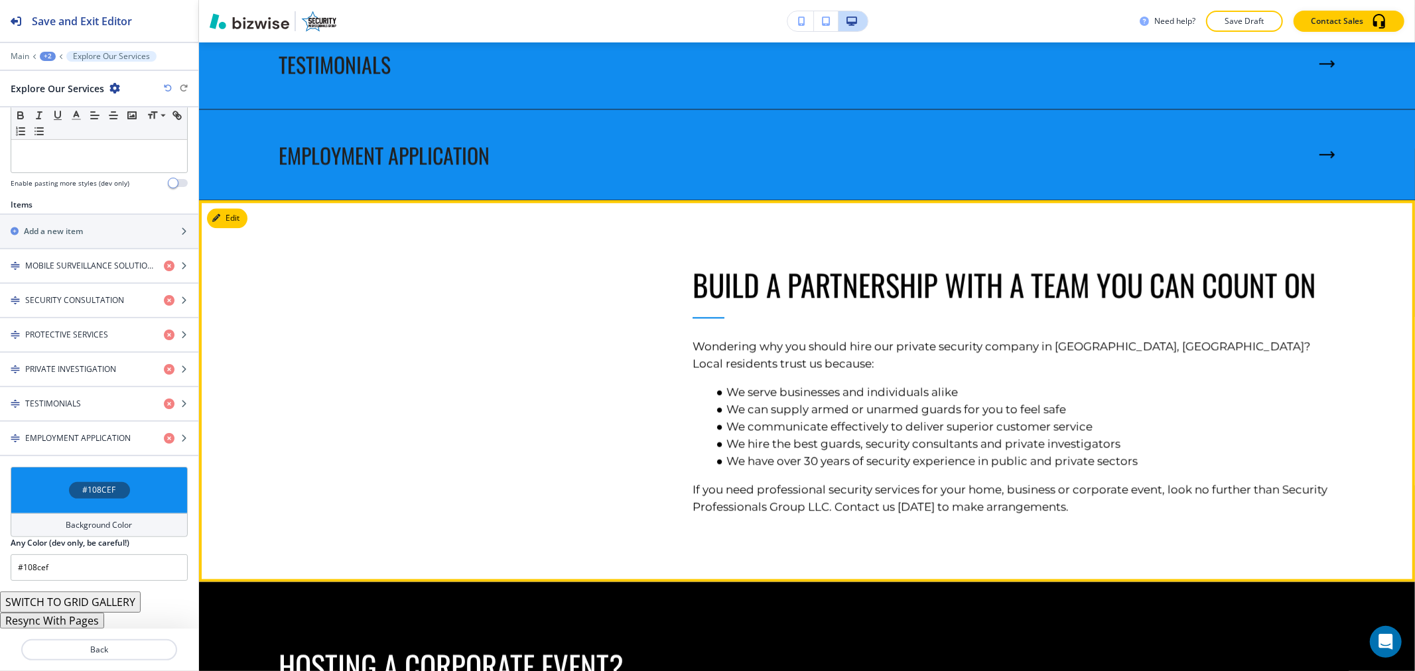
scroll to position [2572, 0]
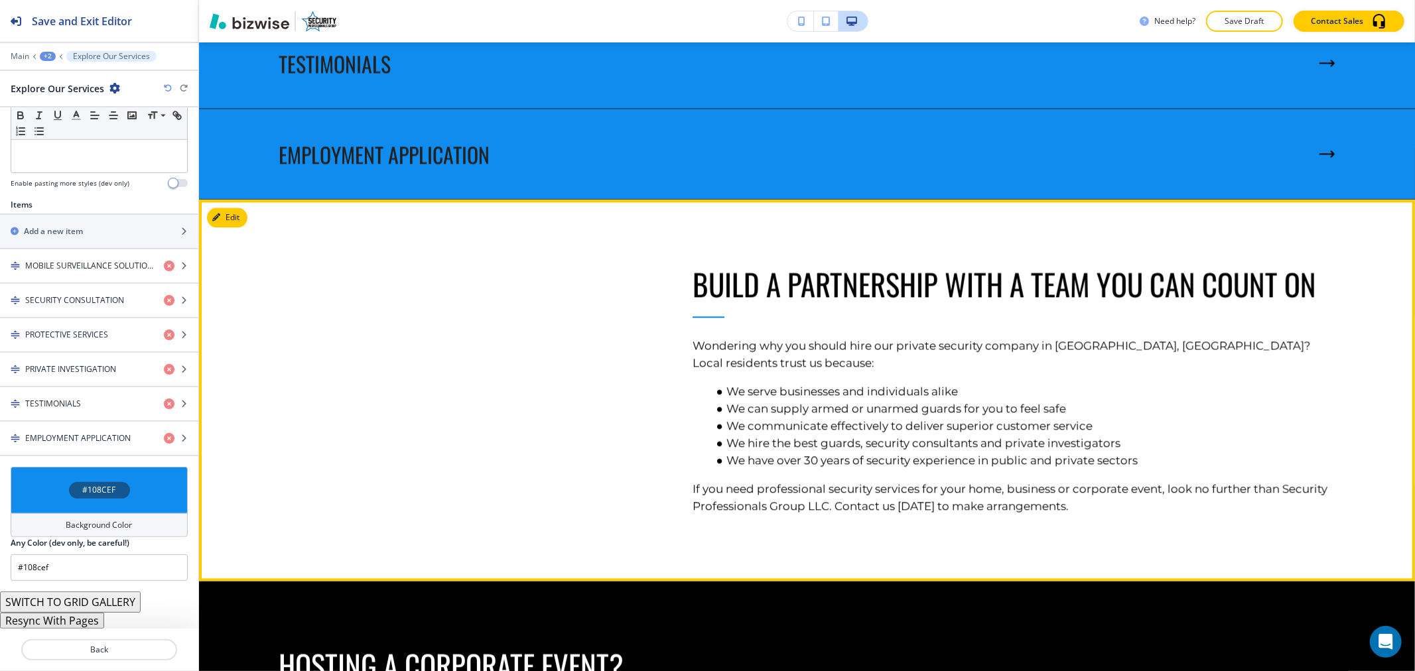
click at [632, 389] on div at bounding box center [438, 357] width 414 height 315
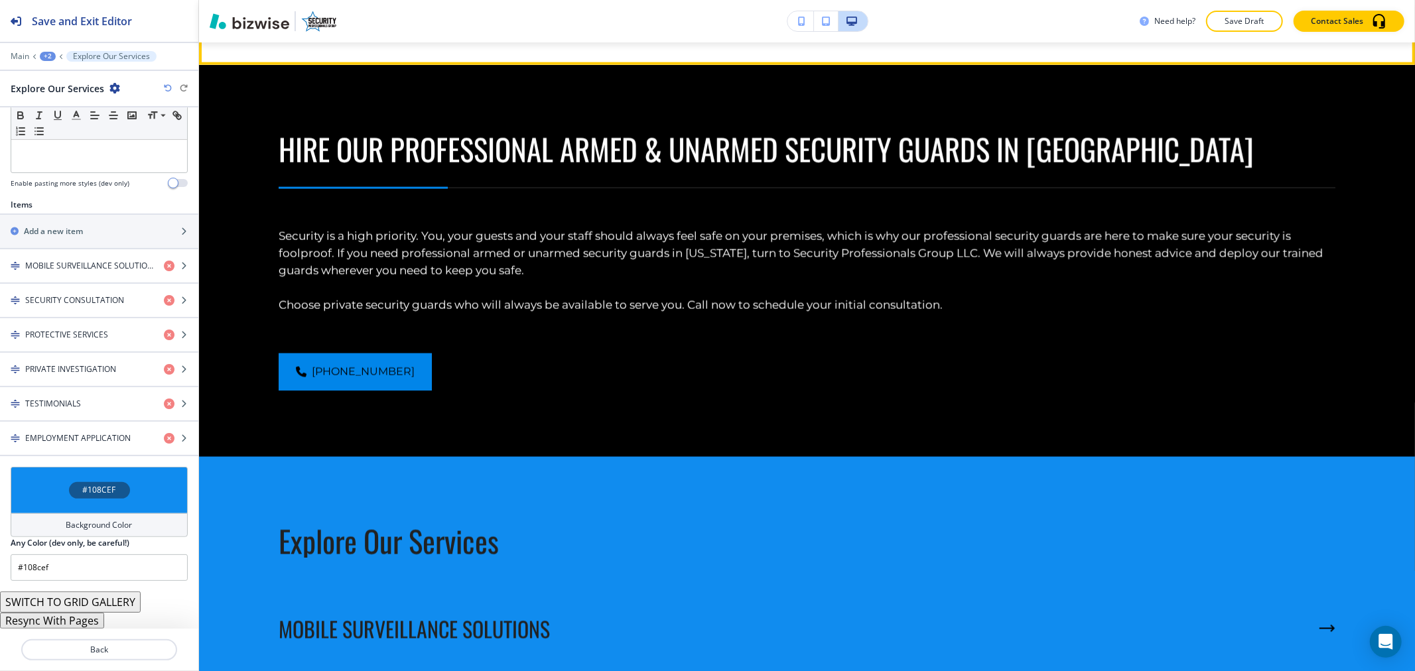
scroll to position [1688, 0]
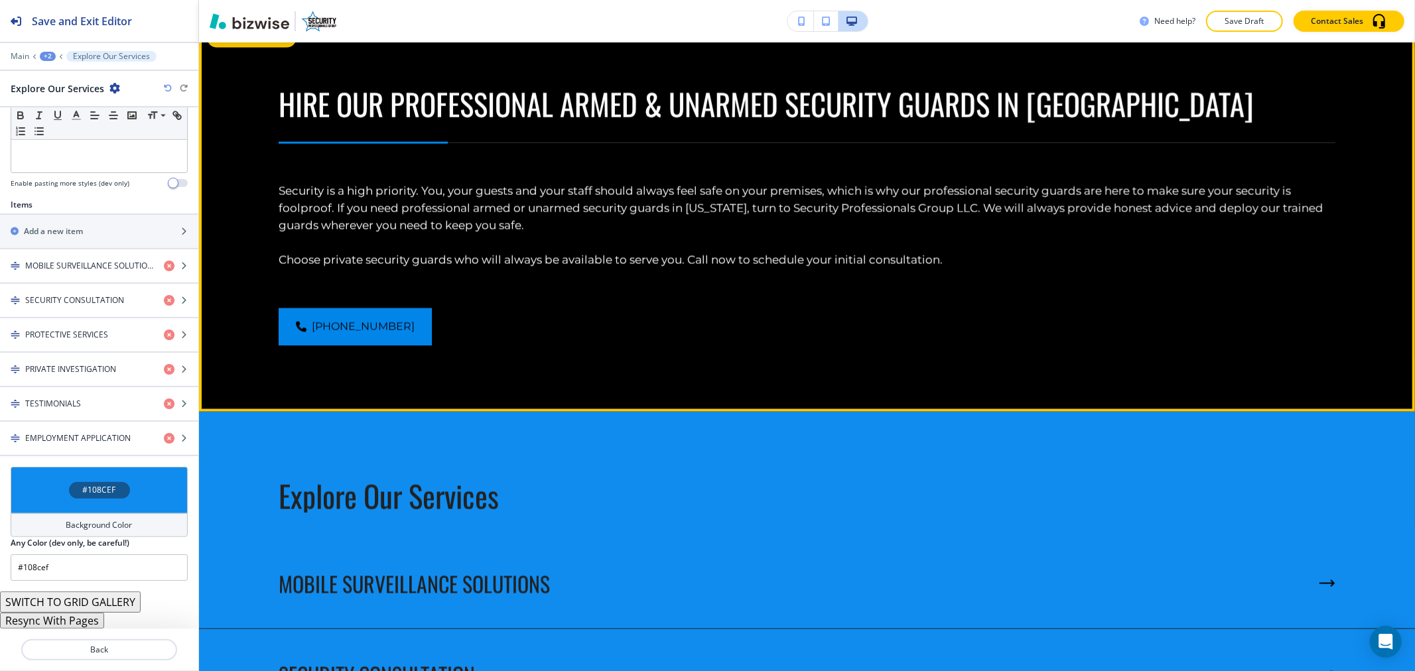
click at [242, 48] on button "Edit This Section" at bounding box center [252, 38] width 90 height 20
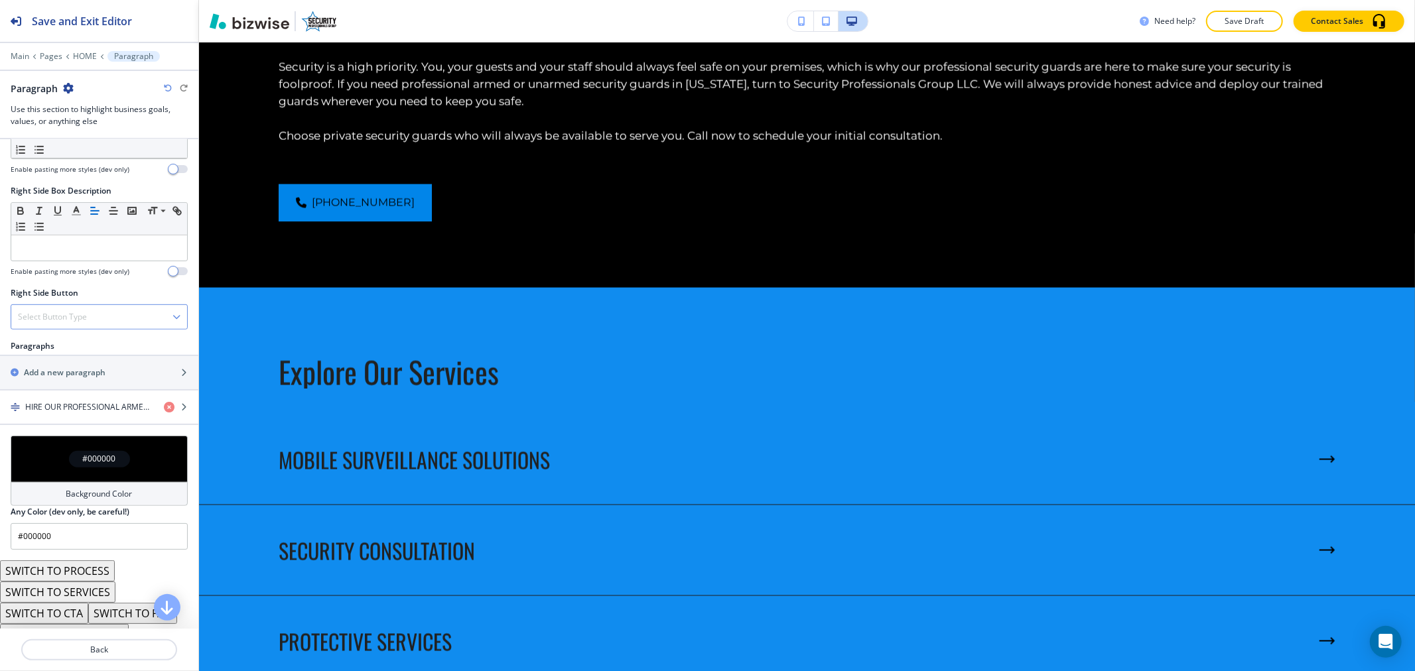
scroll to position [622, 0]
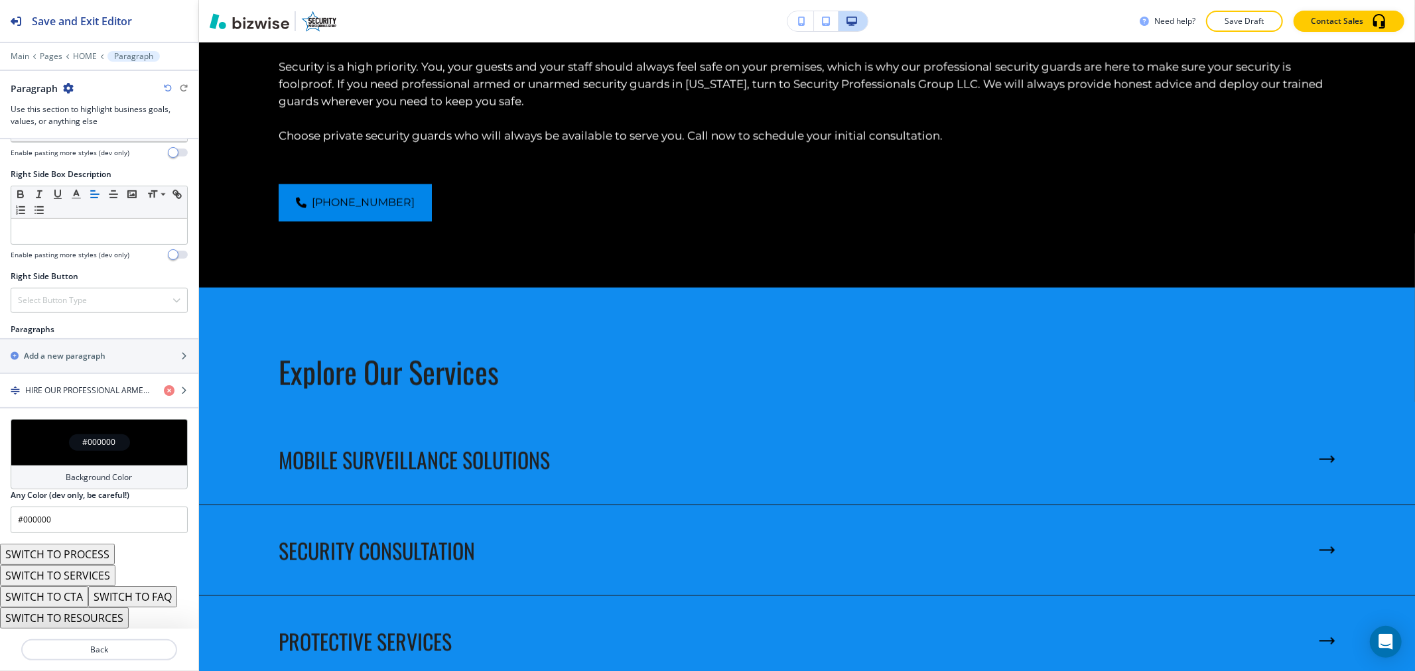
click at [89, 469] on div "Background Color" at bounding box center [99, 478] width 177 height 24
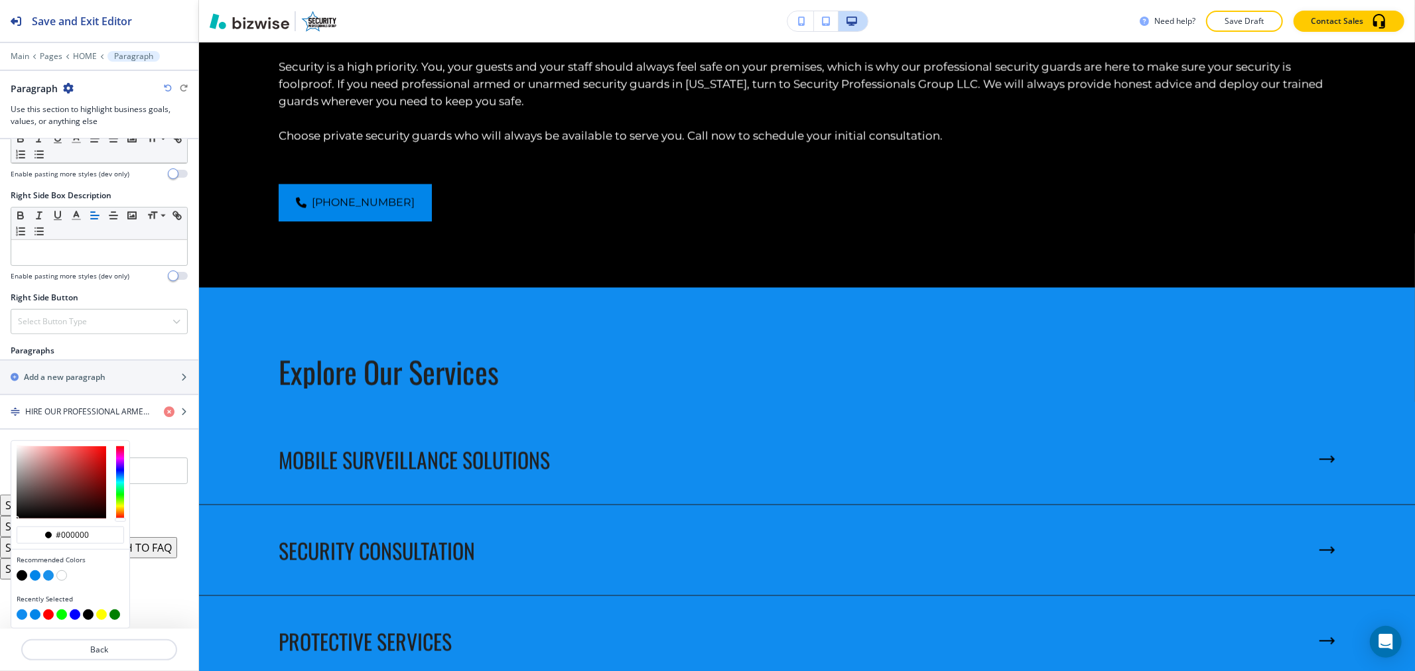
click at [66, 579] on button "button" at bounding box center [61, 576] width 11 height 11
type input "#FFFFFF"
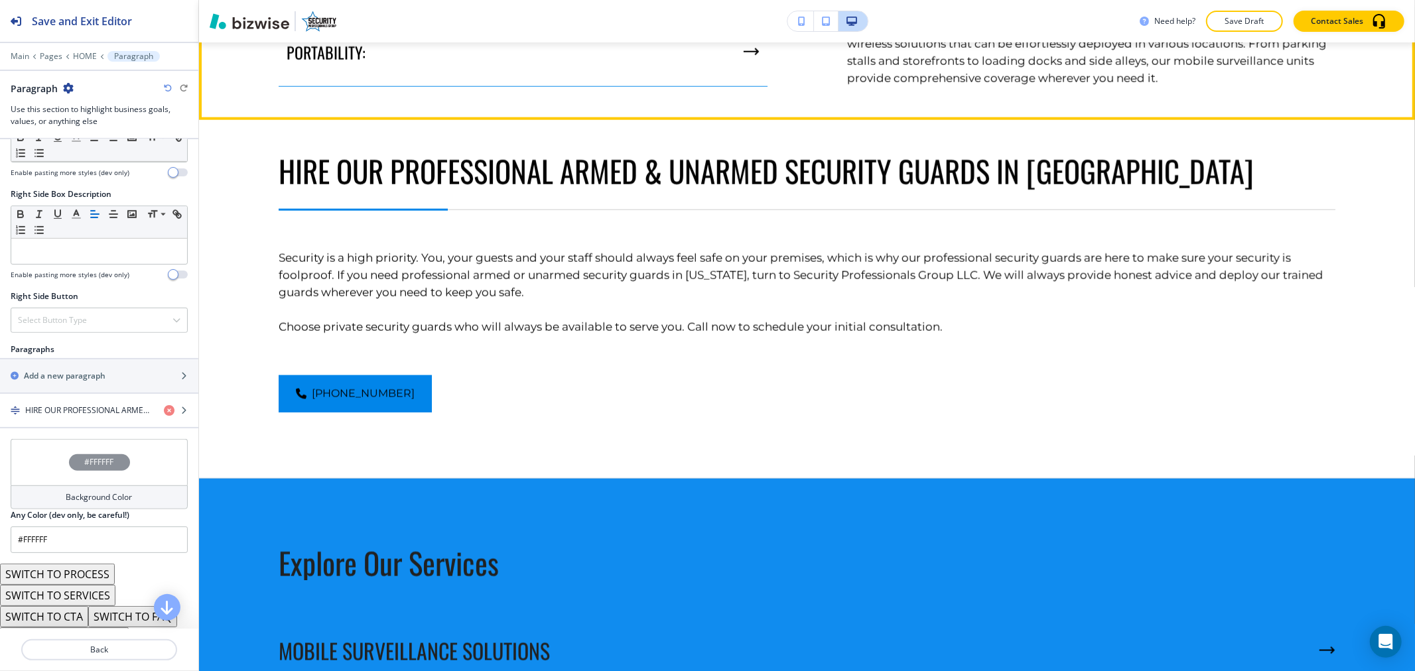
scroll to position [1557, 0]
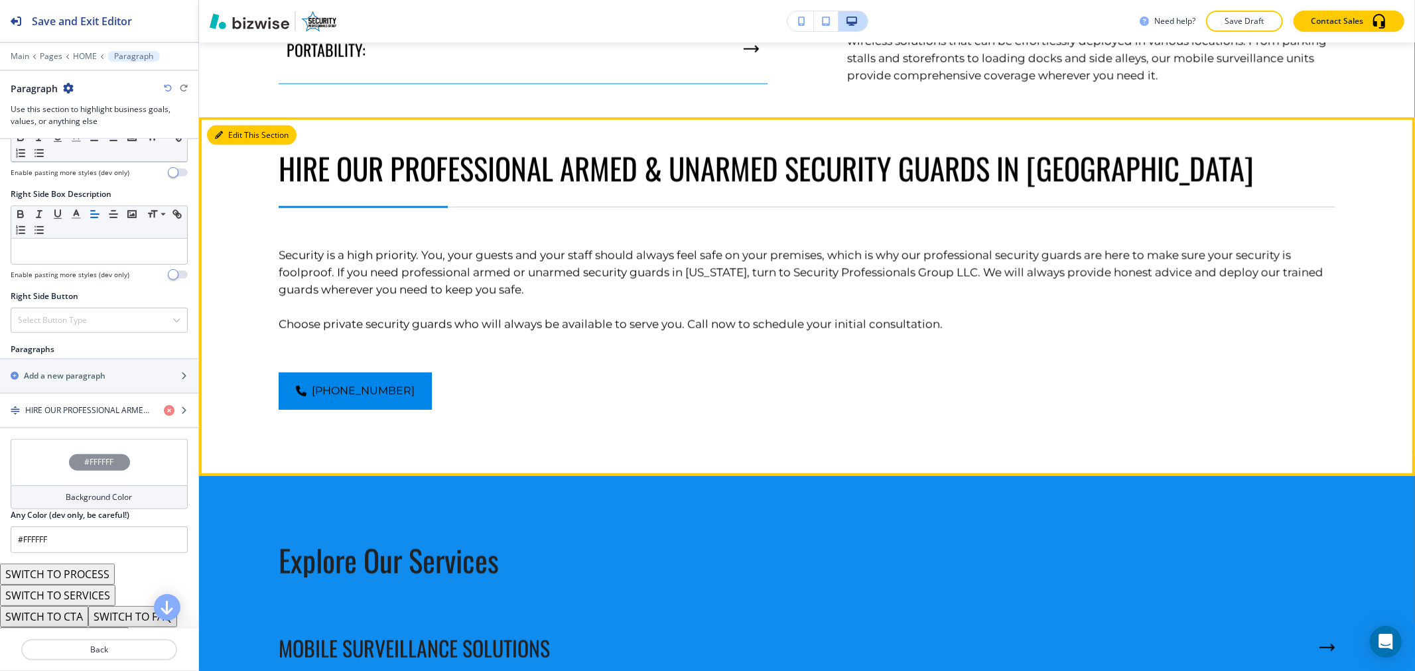
click at [226, 145] on button "Edit This Section" at bounding box center [252, 135] width 90 height 20
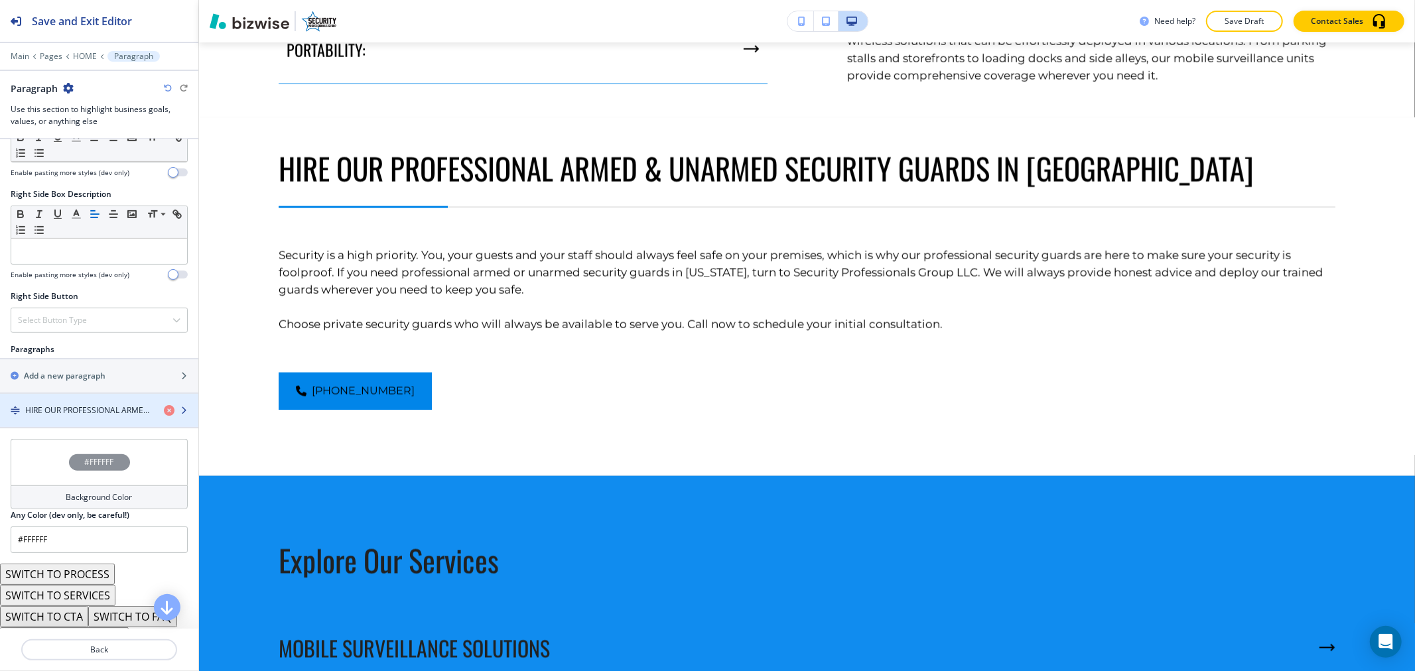
click at [113, 410] on h4 "HIRE OUR PROFESSIONAL ARMED & UNARMED SECURITY GUARDS IN [GEOGRAPHIC_DATA]" at bounding box center [89, 411] width 128 height 12
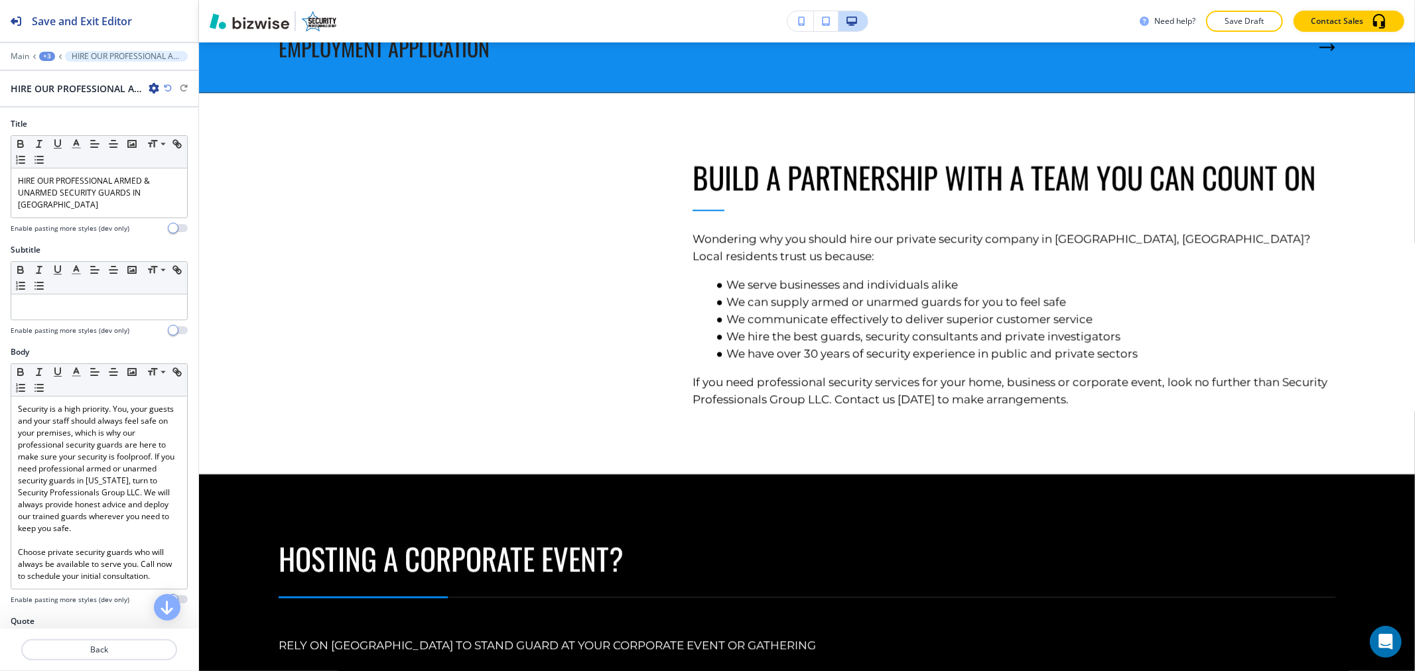
scroll to position [2770, 0]
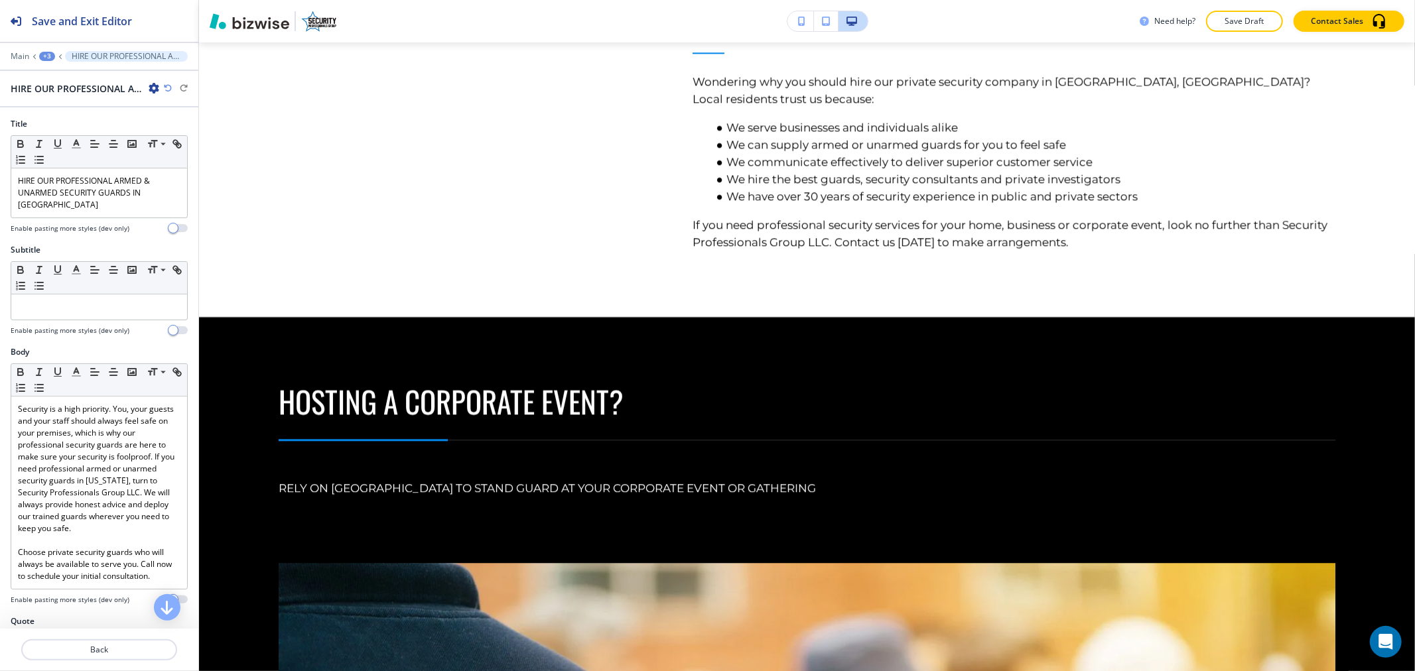
click at [50, 60] on div "+3" at bounding box center [47, 56] width 16 height 9
click at [60, 121] on p "Paragraph" at bounding box center [82, 125] width 68 height 12
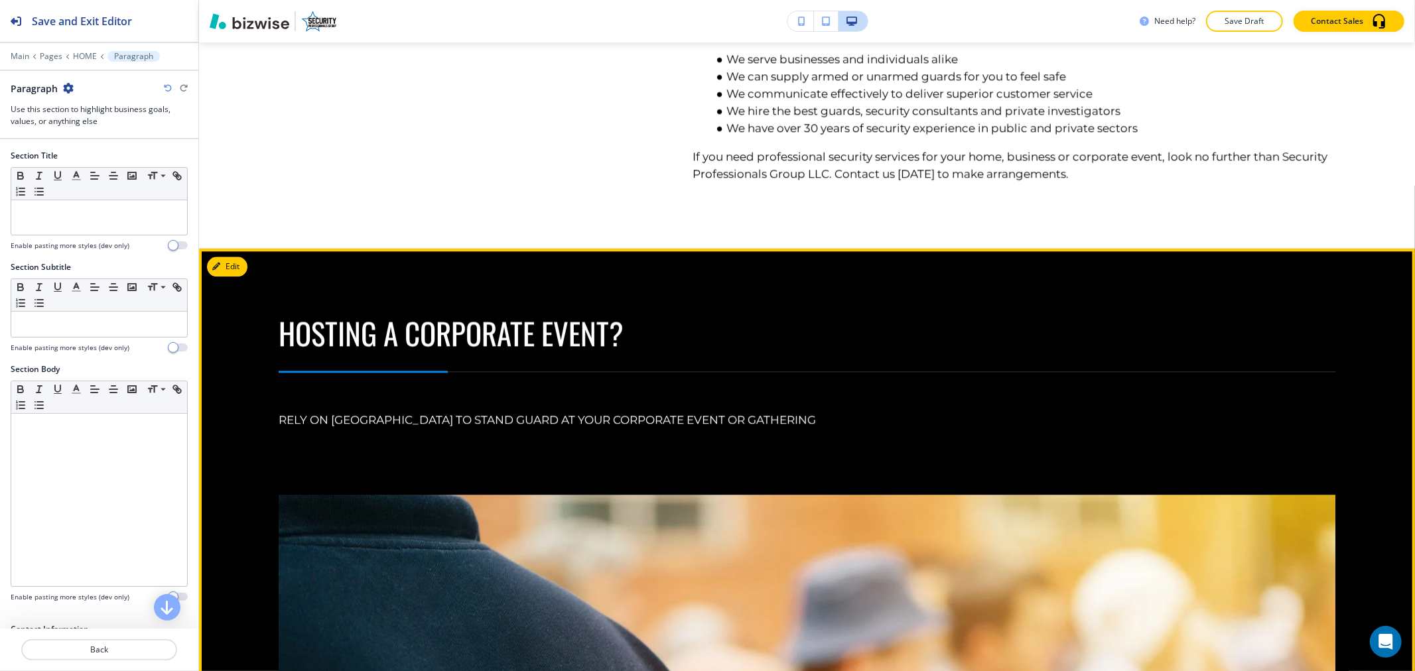
scroll to position [2516, 0]
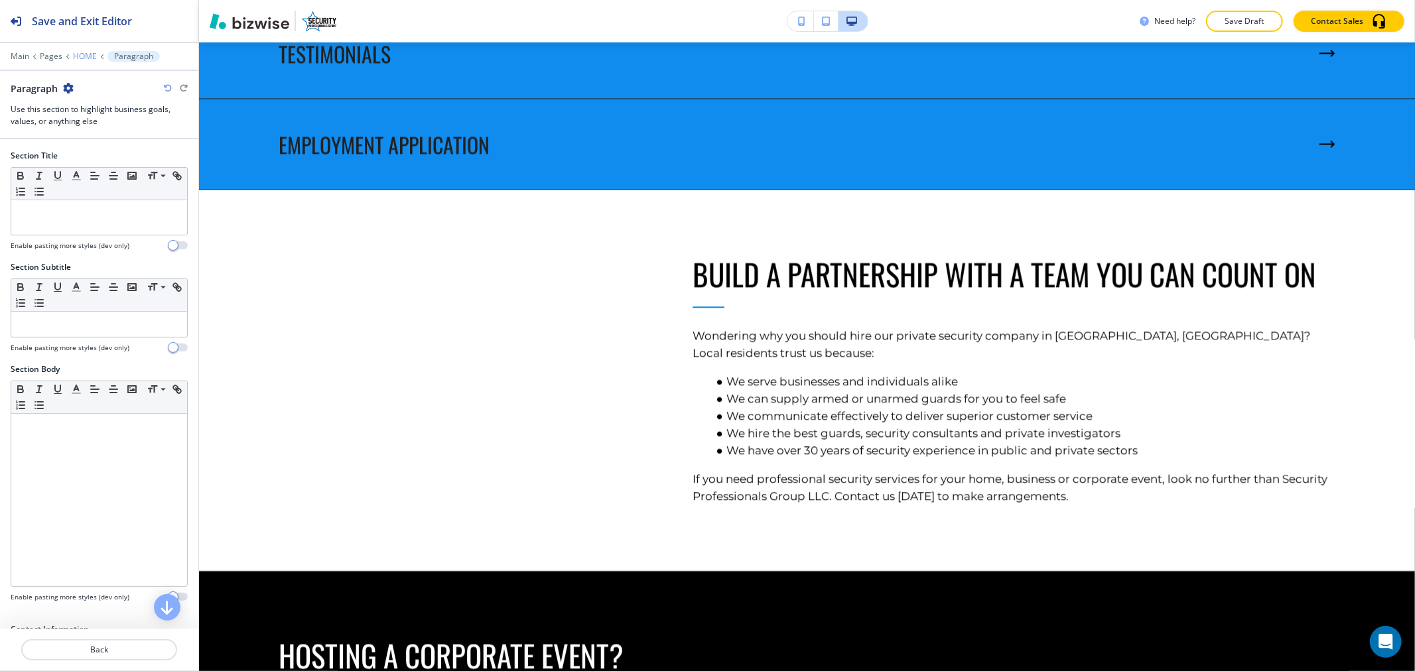
click at [84, 60] on p "HOME" at bounding box center [85, 56] width 24 height 9
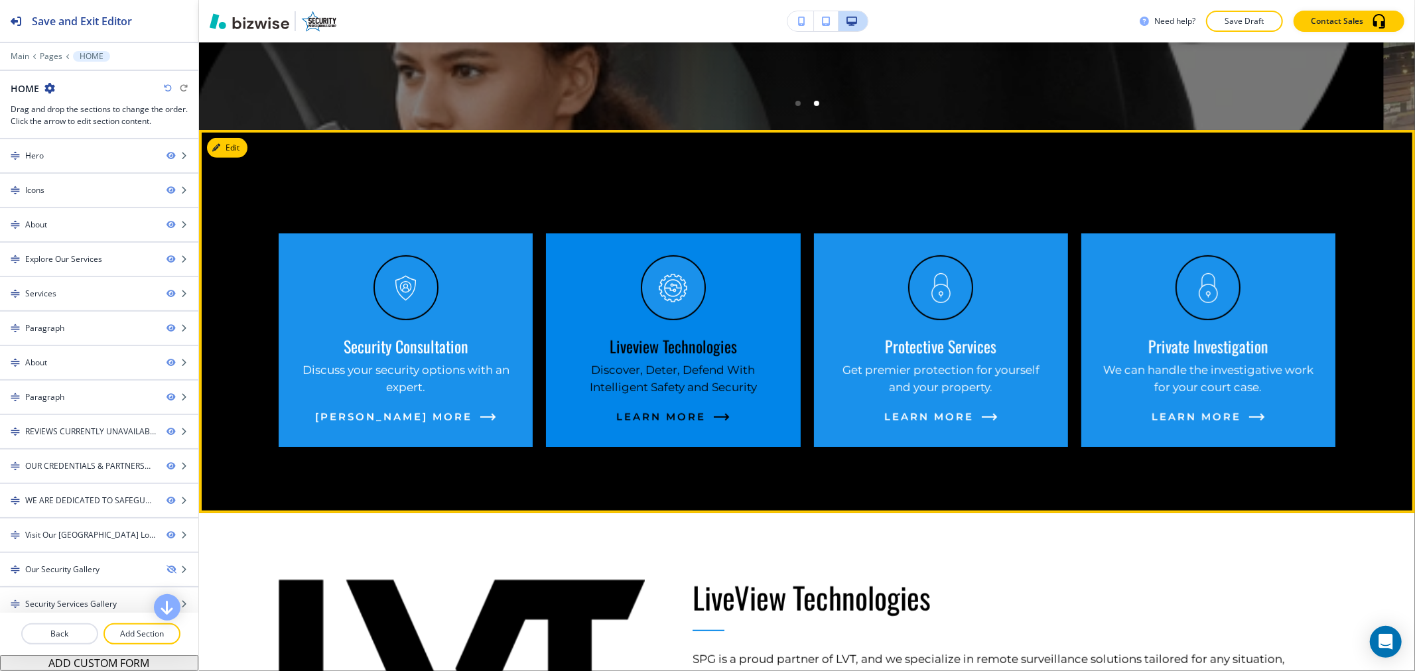
scroll to position [440, 0]
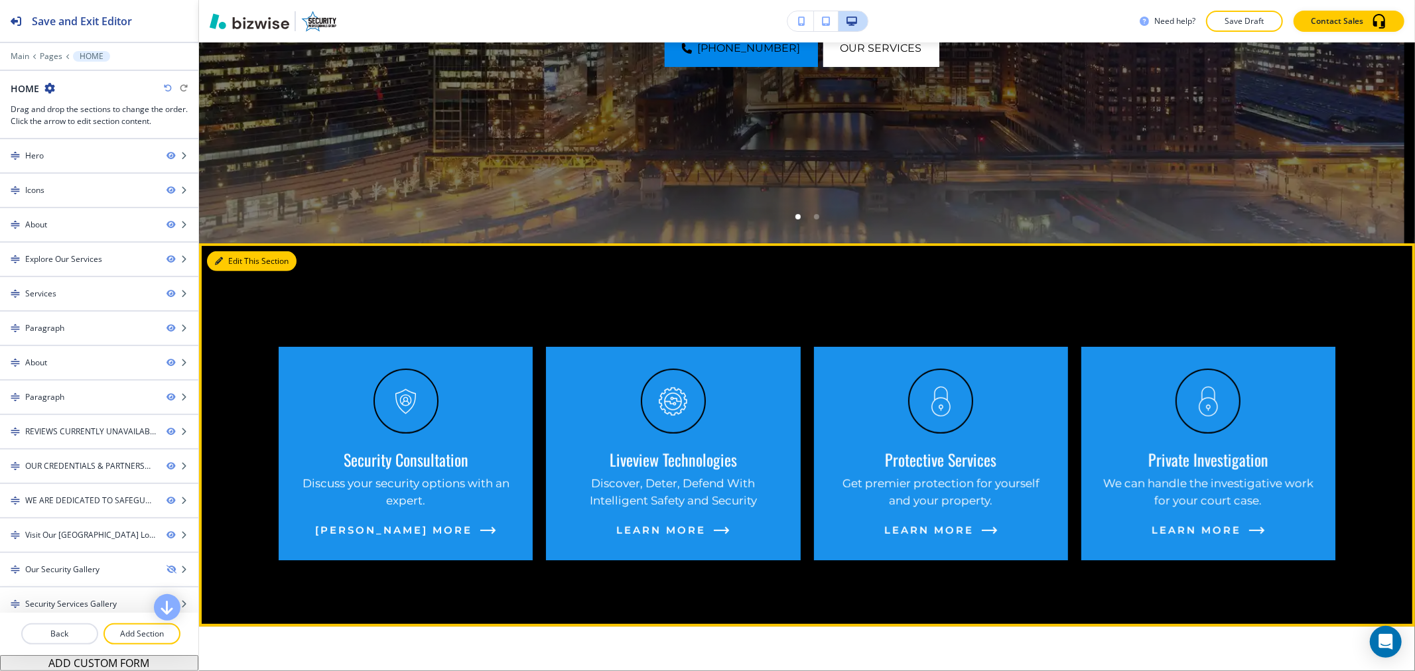
click at [244, 262] on button "Edit This Section" at bounding box center [252, 261] width 90 height 20
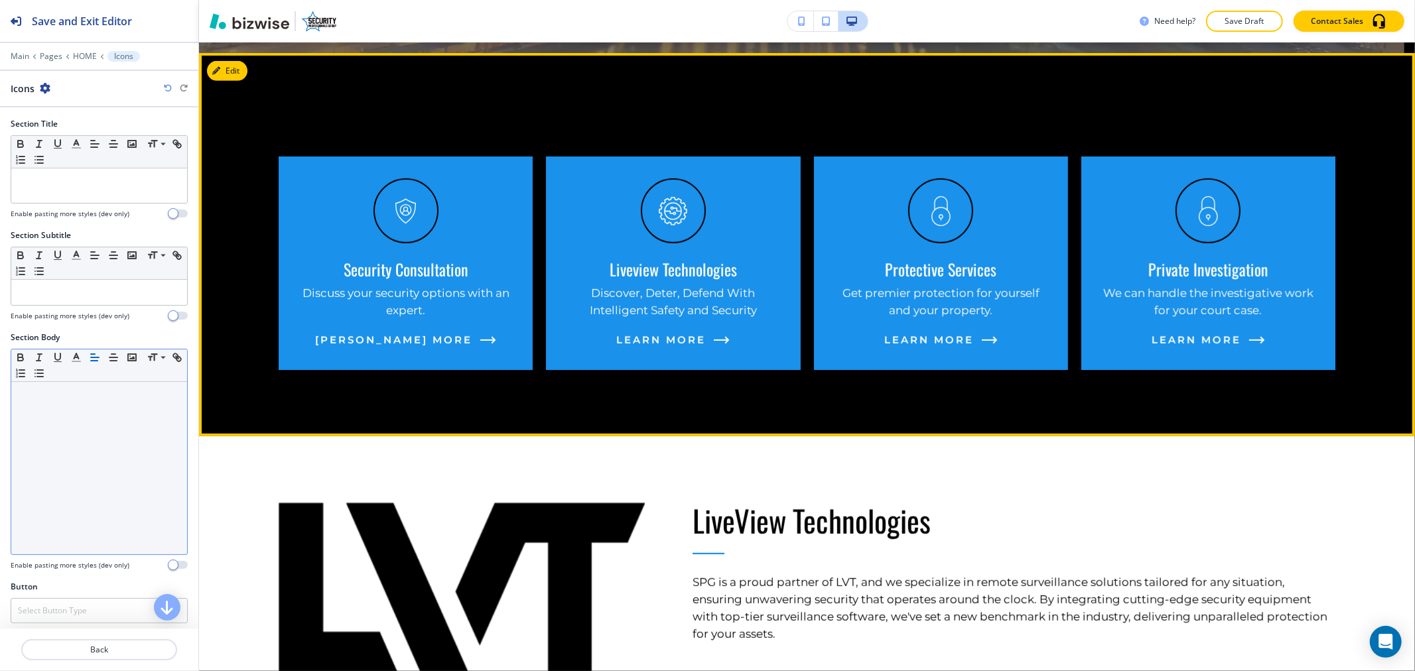
scroll to position [640, 0]
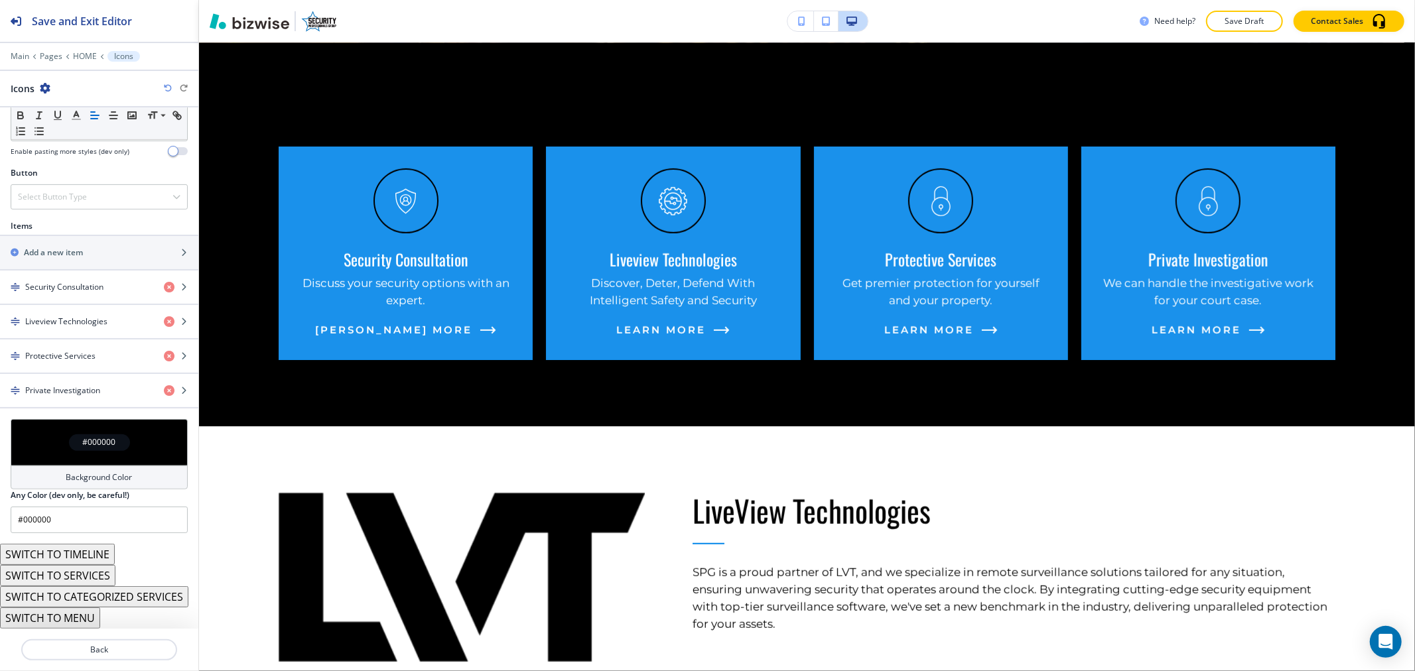
click at [80, 456] on div "#000000" at bounding box center [99, 442] width 177 height 46
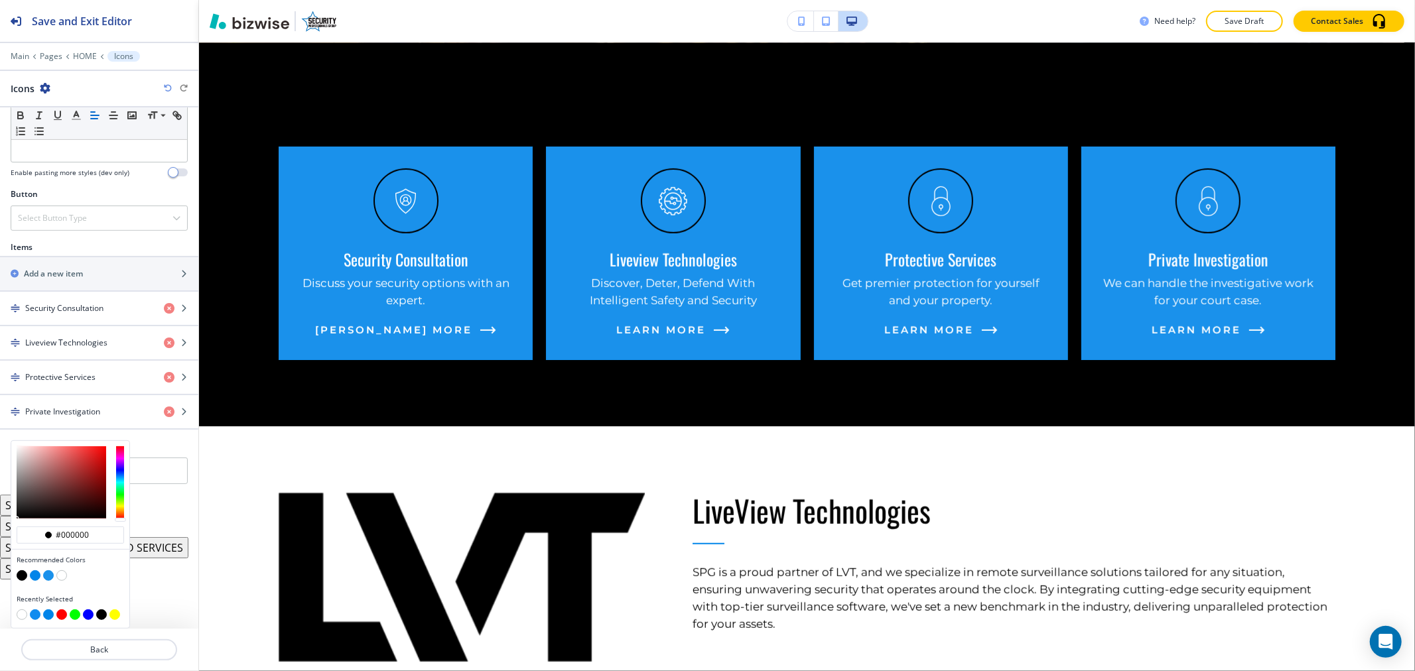
click at [161, 447] on div "#000000 Recommended Colors Recently Selected Any Color (dev only, be careful!) …" at bounding box center [99, 463] width 177 height 44
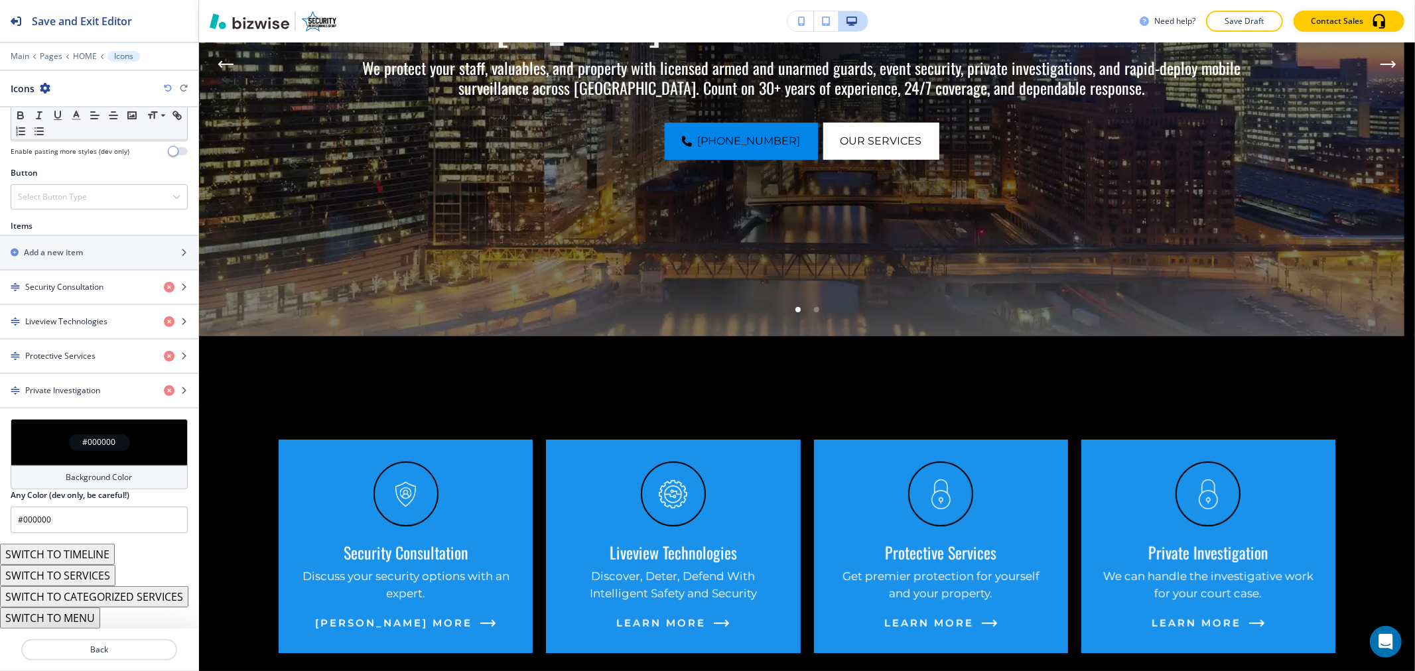
scroll to position [368, 0]
